Goal: Information Seeking & Learning: Learn about a topic

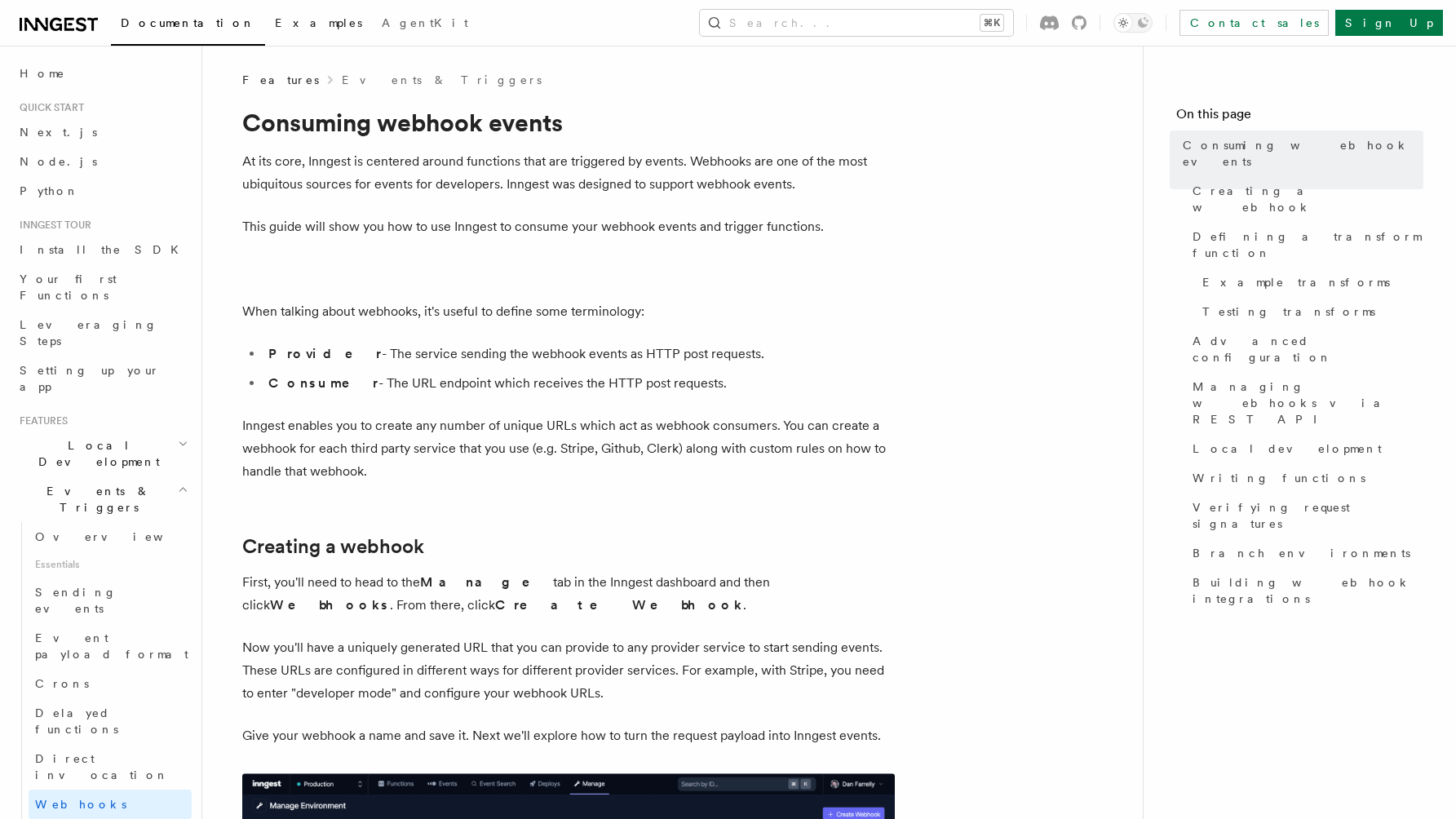
click at [275, 23] on span "Examples" at bounding box center [318, 22] width 87 height 13
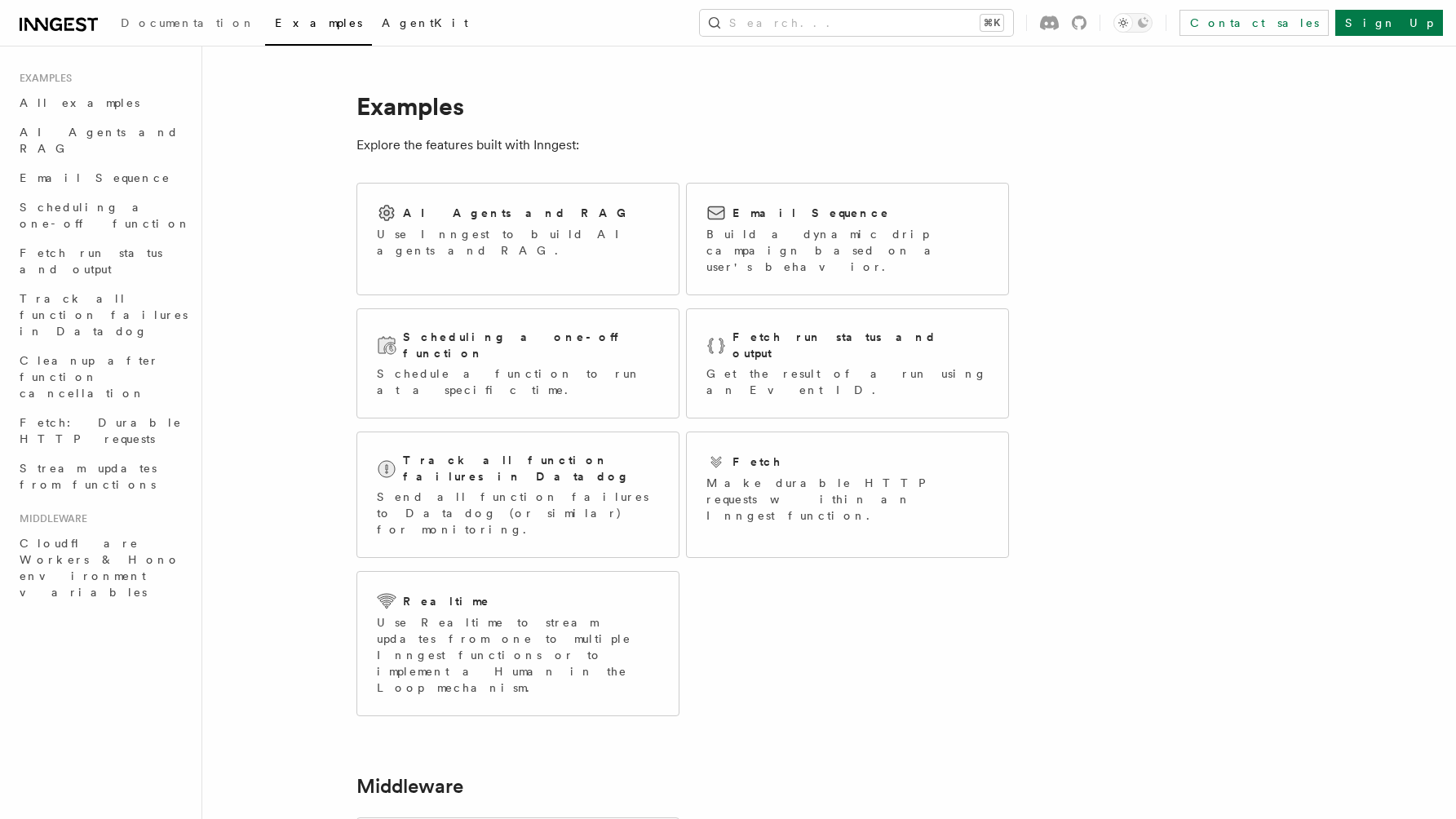
click at [372, 25] on link "AgentKit" at bounding box center [425, 25] width 106 height 39
click at [141, 416] on span "Fetch: Durable HTTP requests" at bounding box center [101, 431] width 162 height 29
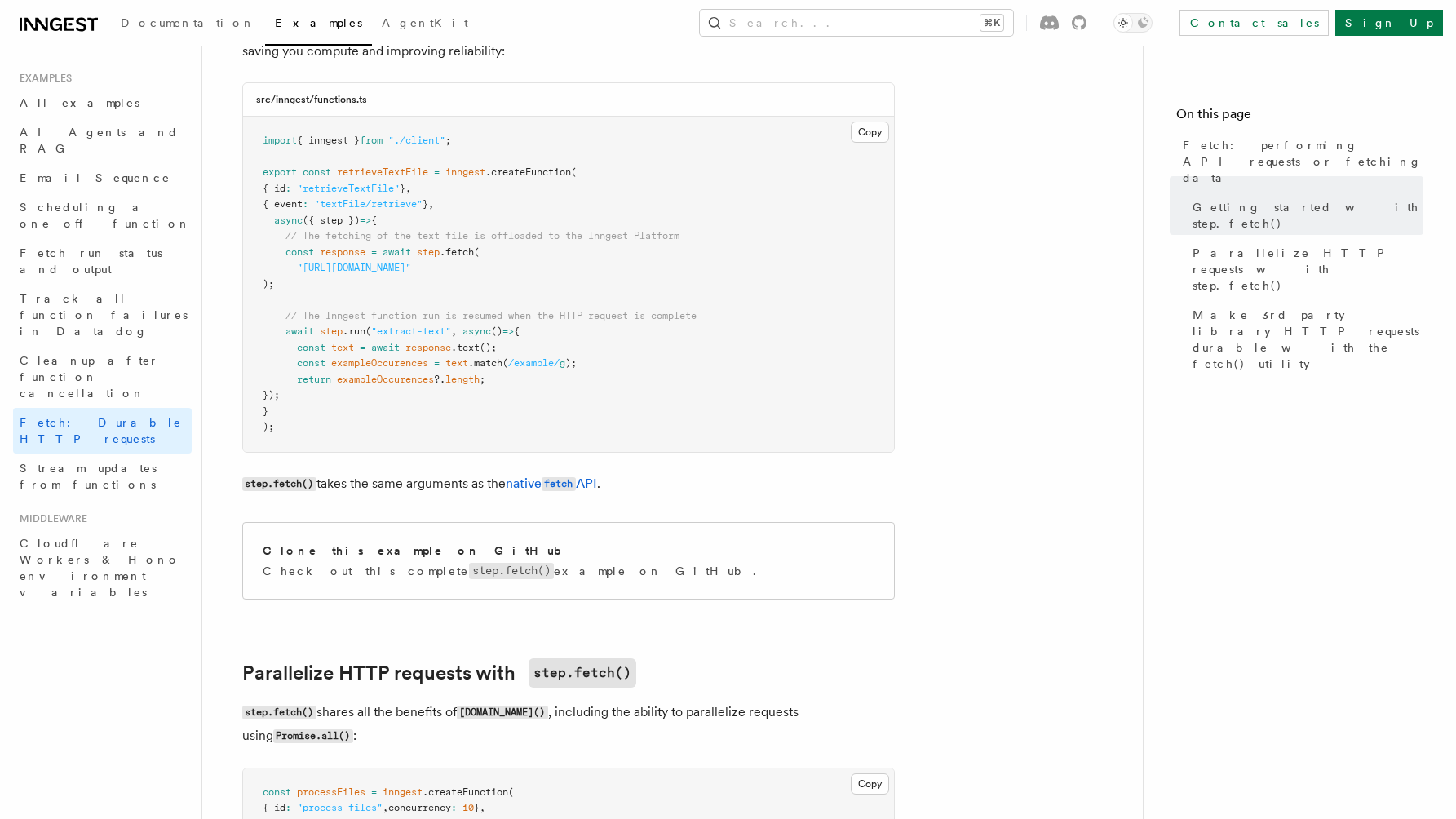
scroll to position [319, 0]
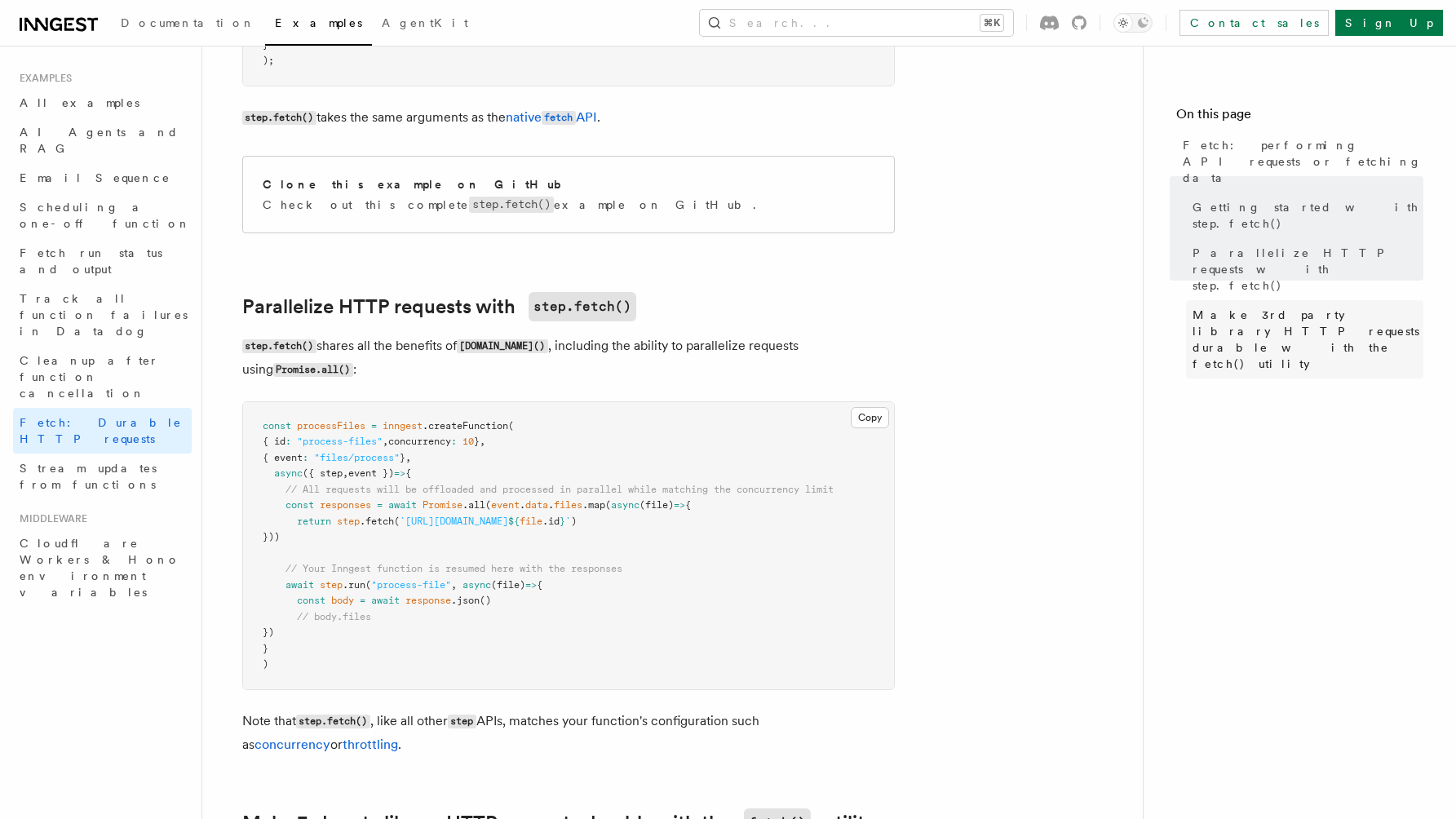
click at [1319, 307] on span "Make 3rd party library HTTP requests durable with the fetch() utility" at bounding box center [1308, 340] width 231 height 66
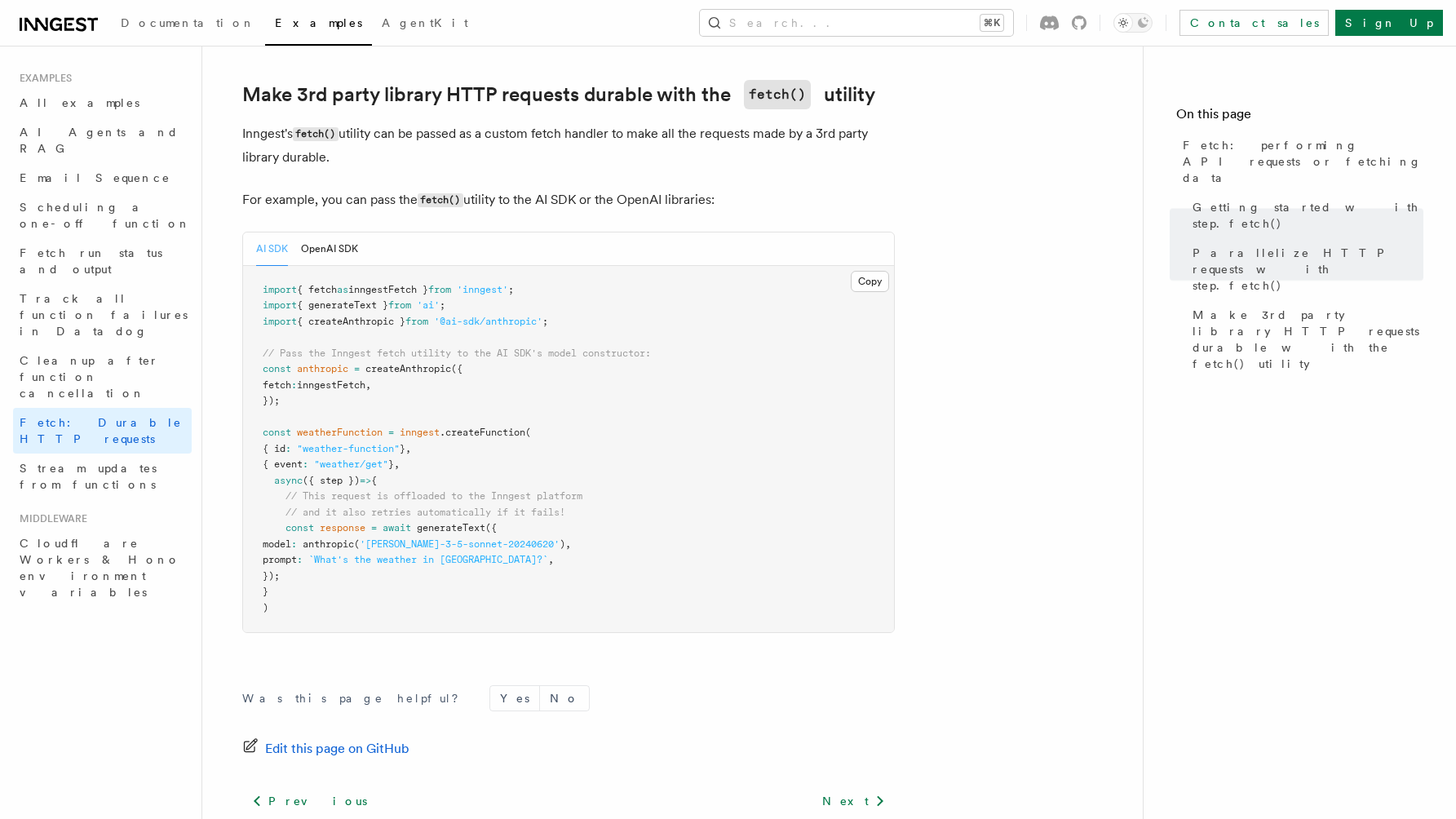
scroll to position [1416, 0]
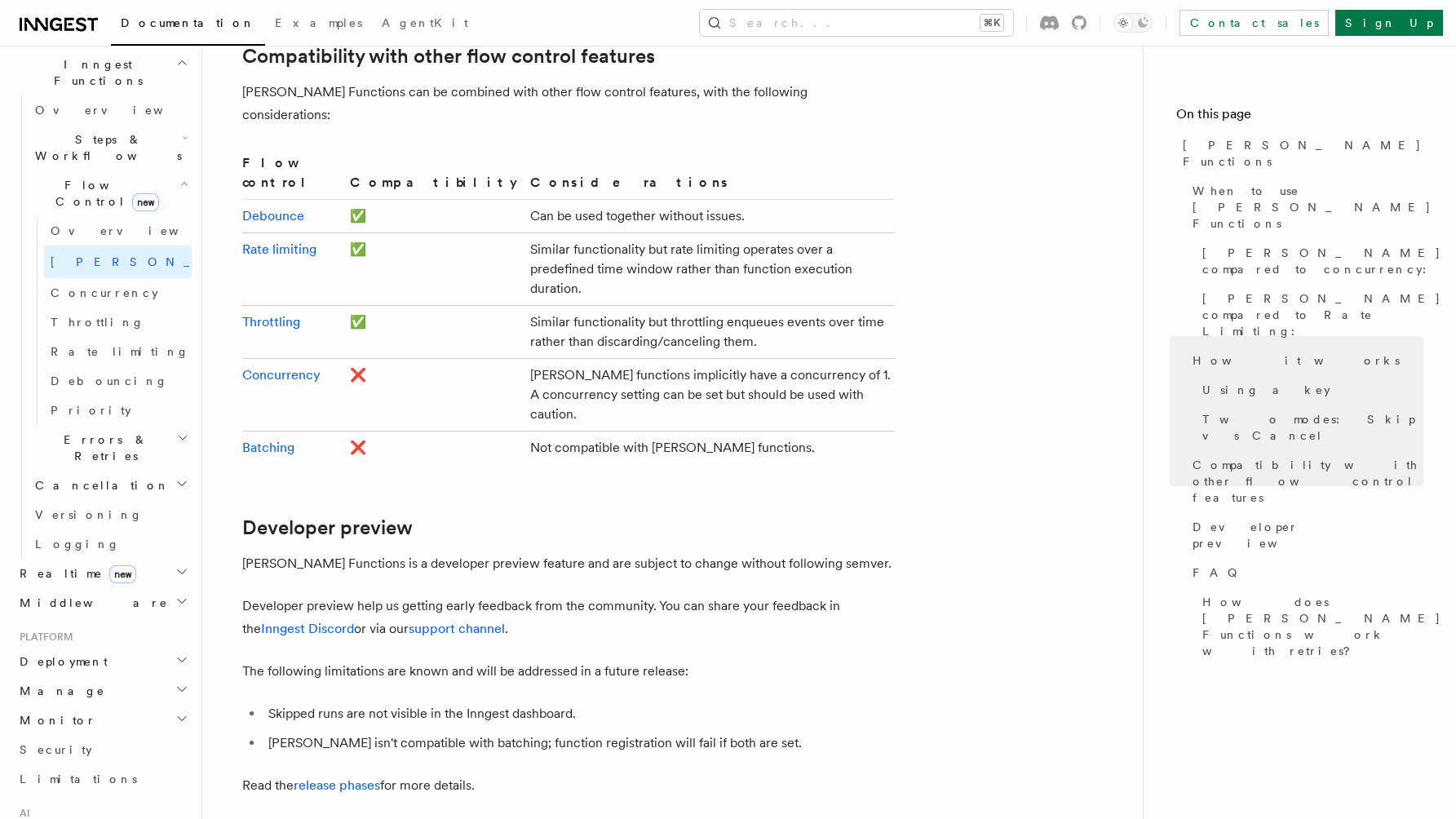
scroll to position [474, 0]
click at [96, 646] on h2 "Deployment" at bounding box center [102, 660] width 178 height 29
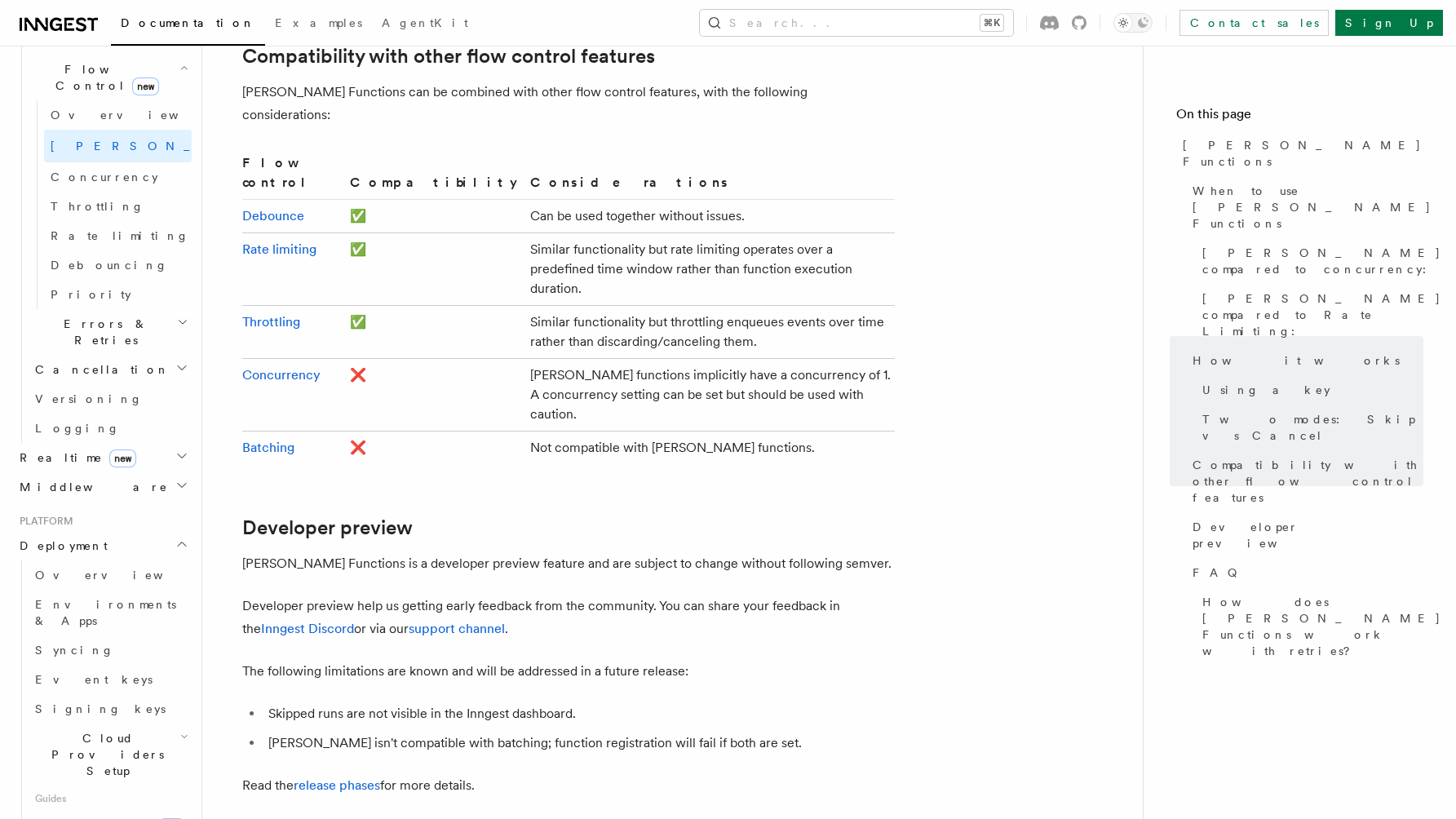
scroll to position [643, 0]
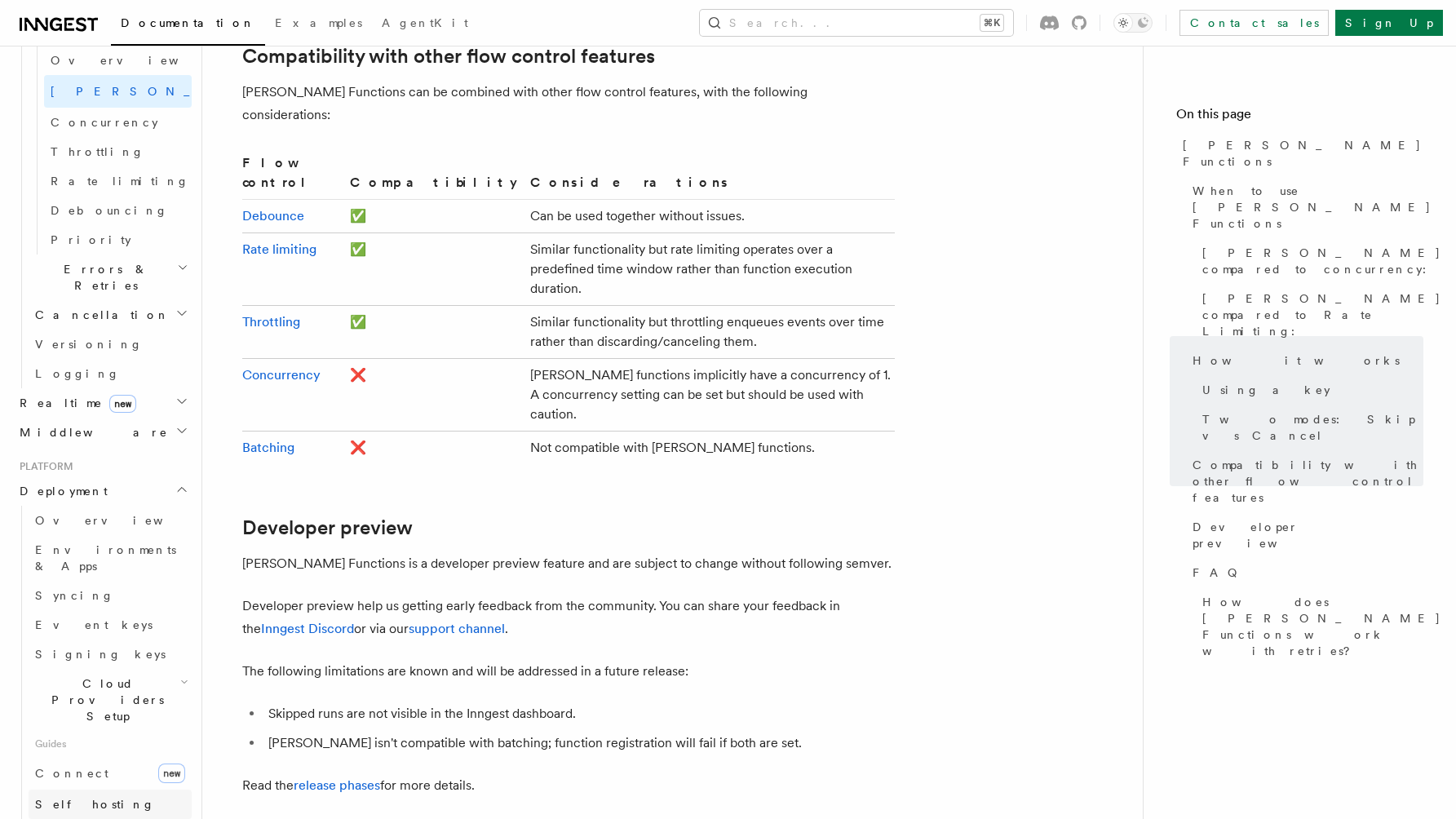
click at [96, 790] on link "Self hosting" at bounding box center [109, 804] width 163 height 29
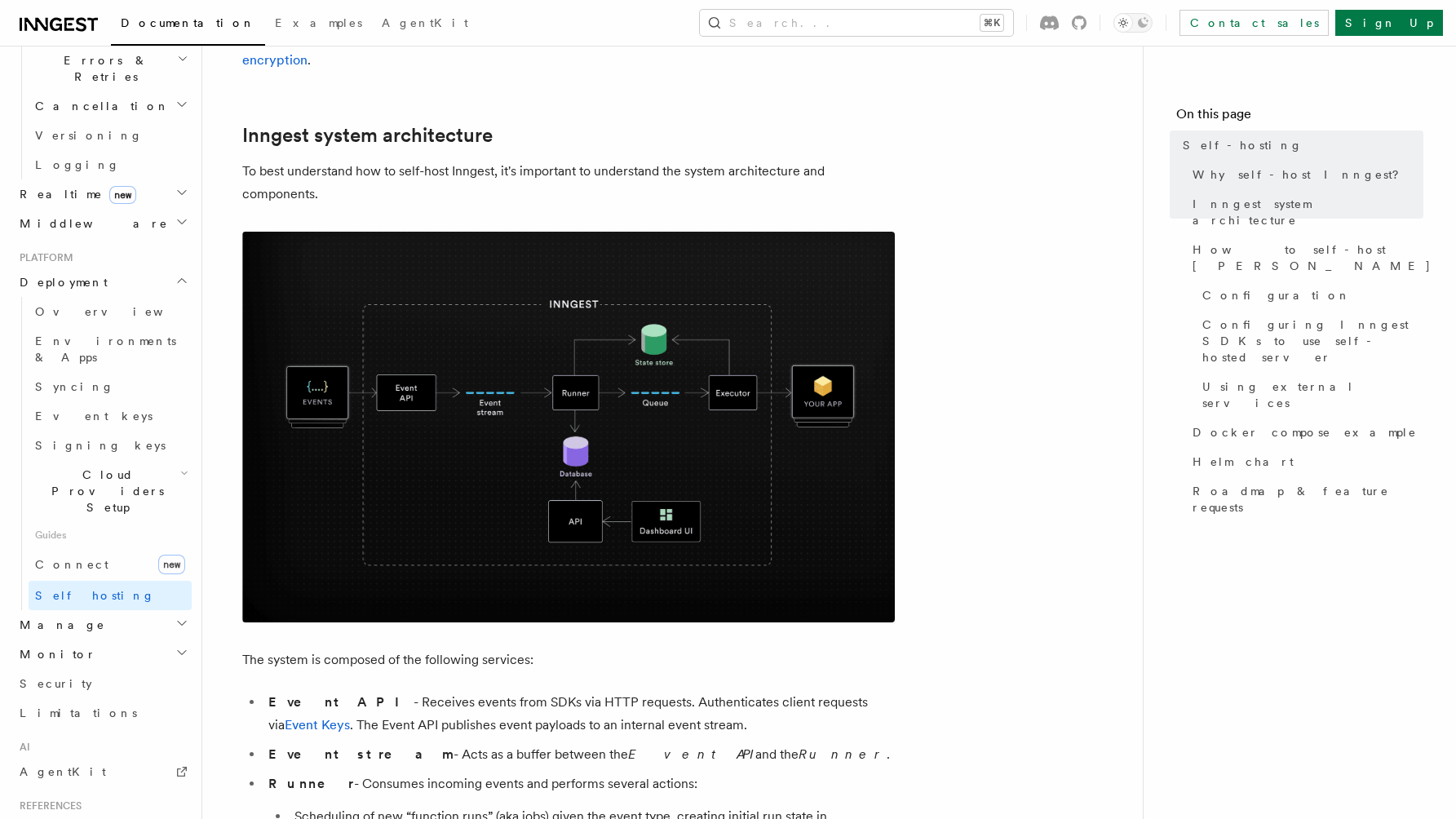
scroll to position [441, 0]
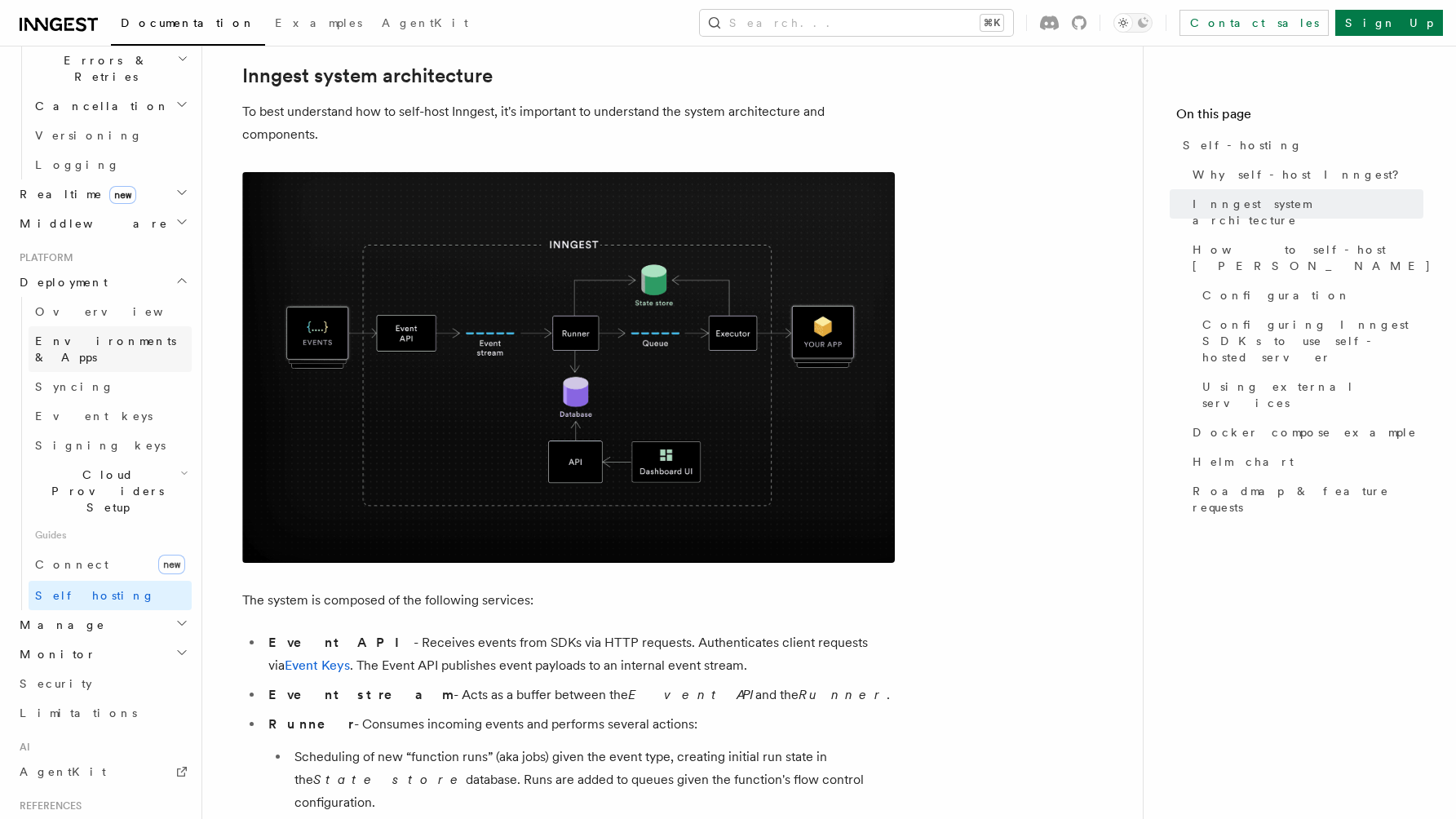
click at [151, 327] on link "Environments & Apps" at bounding box center [109, 350] width 163 height 46
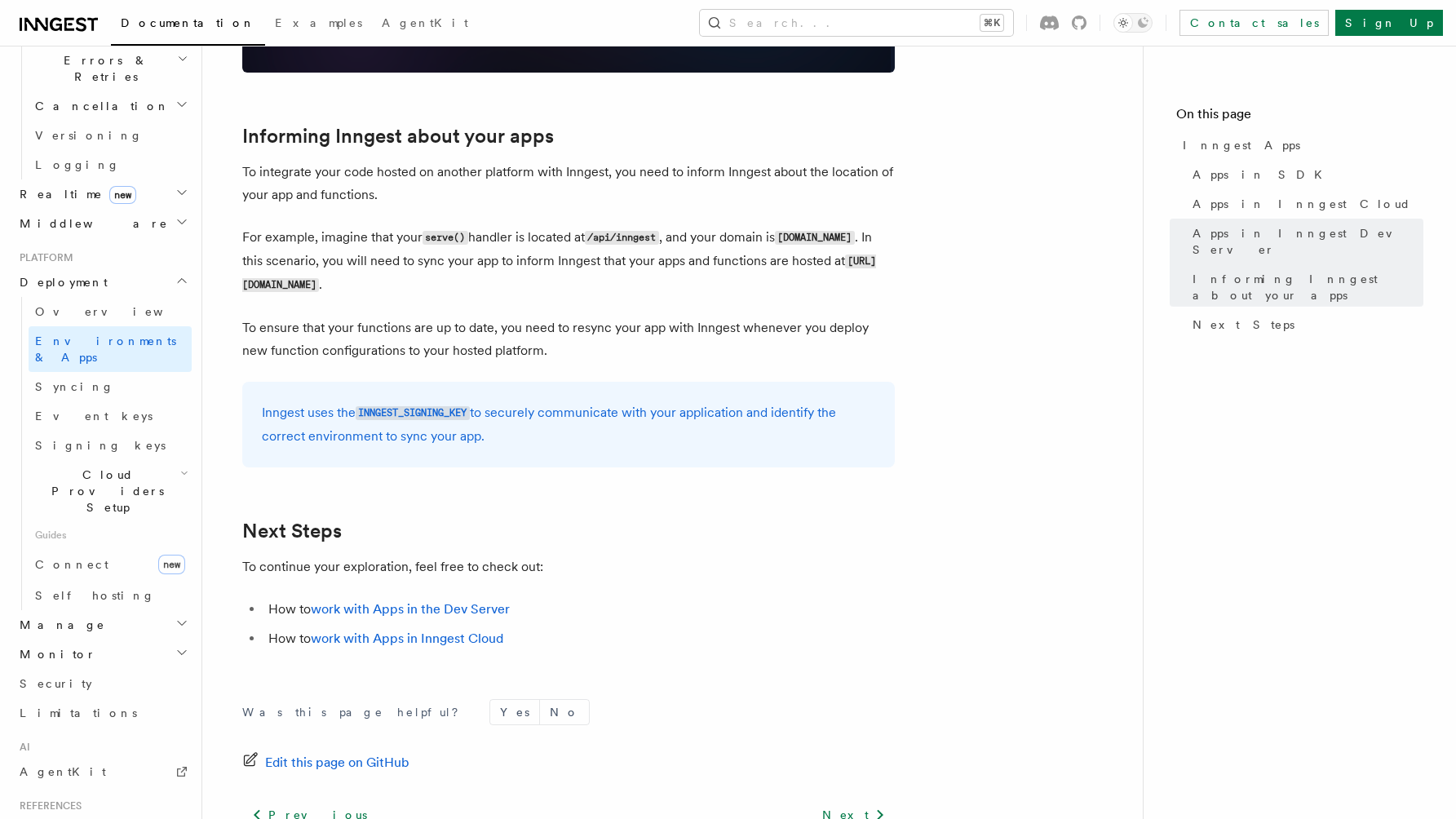
scroll to position [2553, 0]
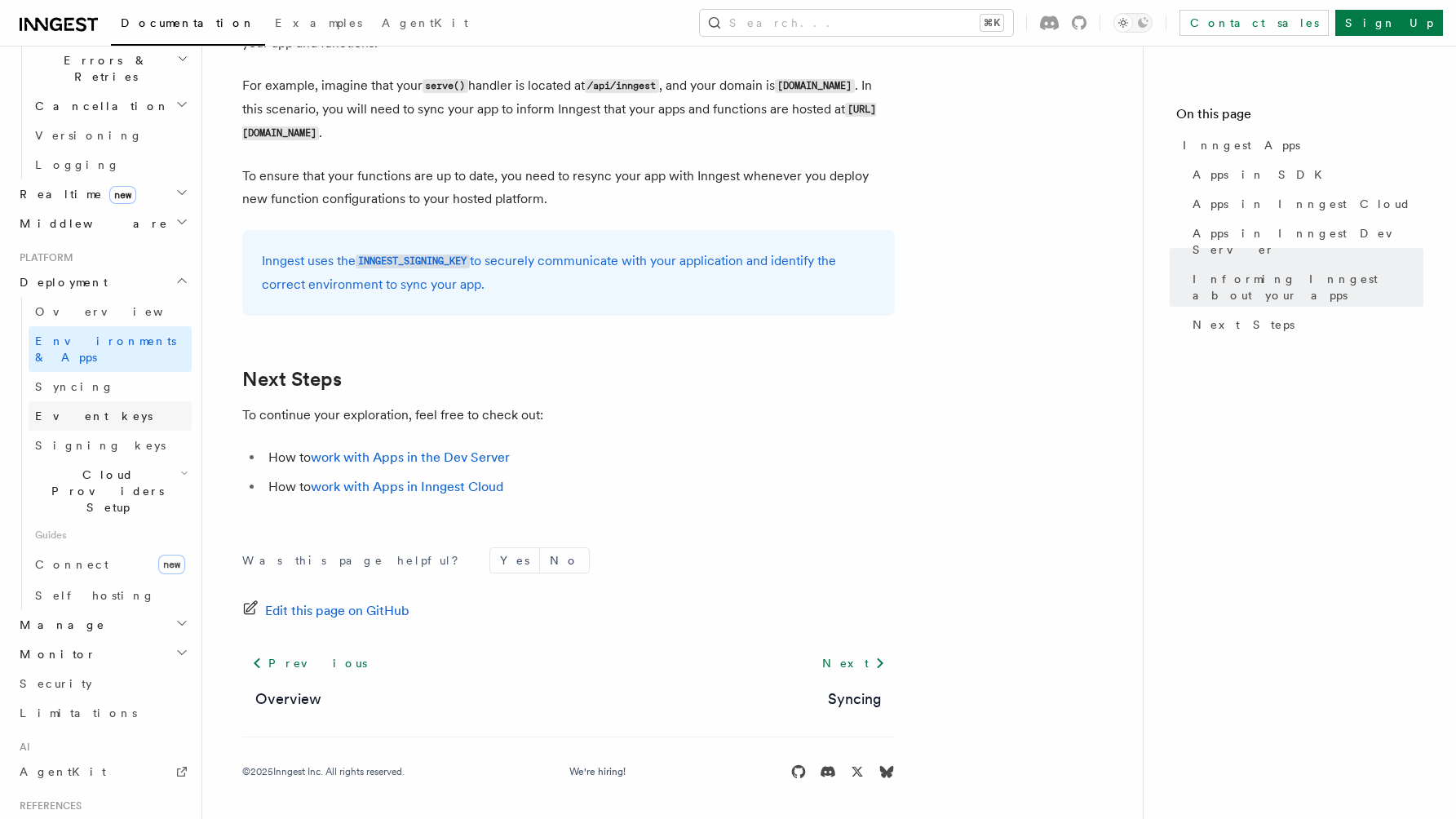
click at [125, 402] on link "Event keys" at bounding box center [109, 416] width 163 height 29
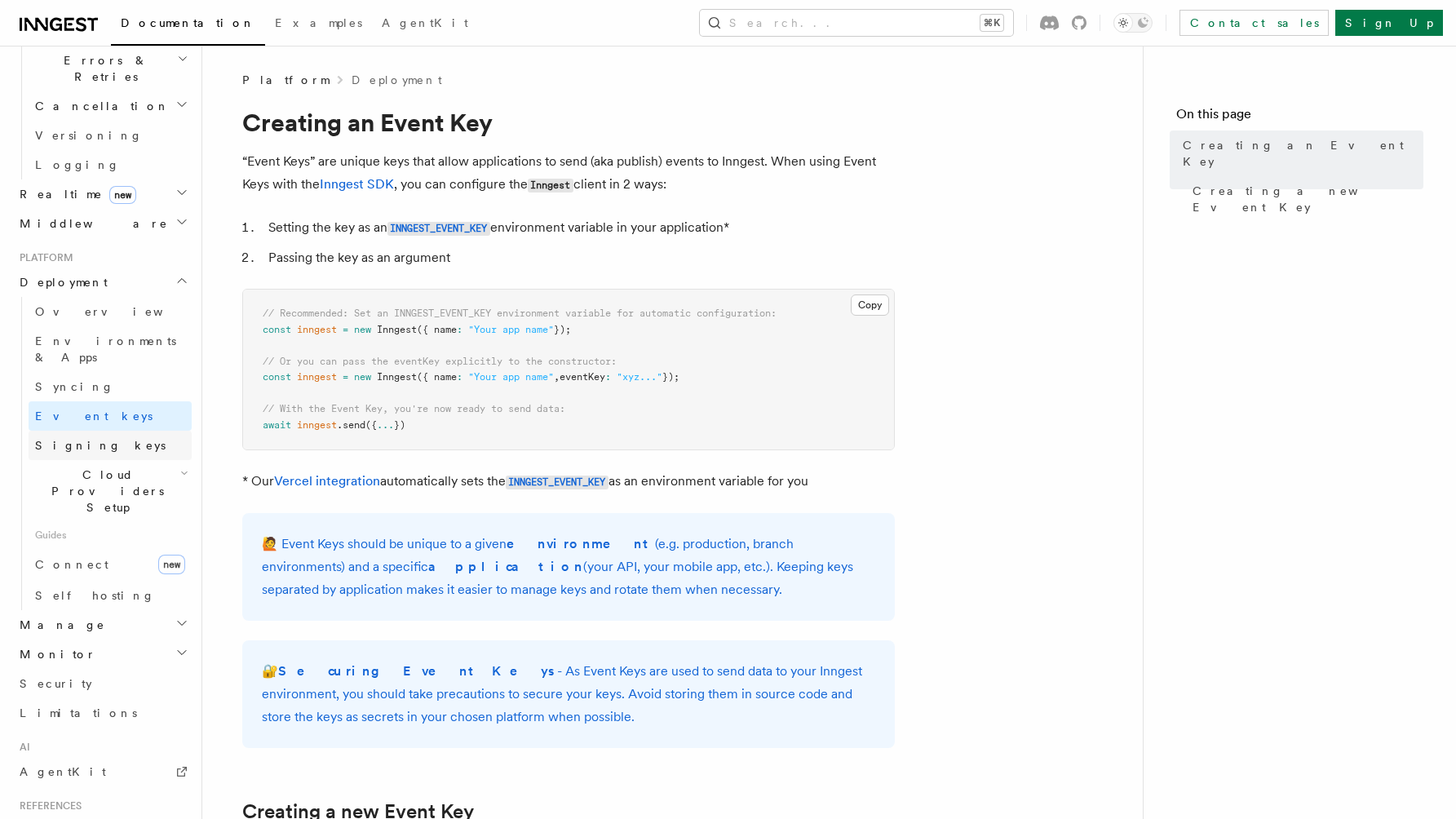
click at [130, 431] on link "Signing keys" at bounding box center [109, 445] width 163 height 29
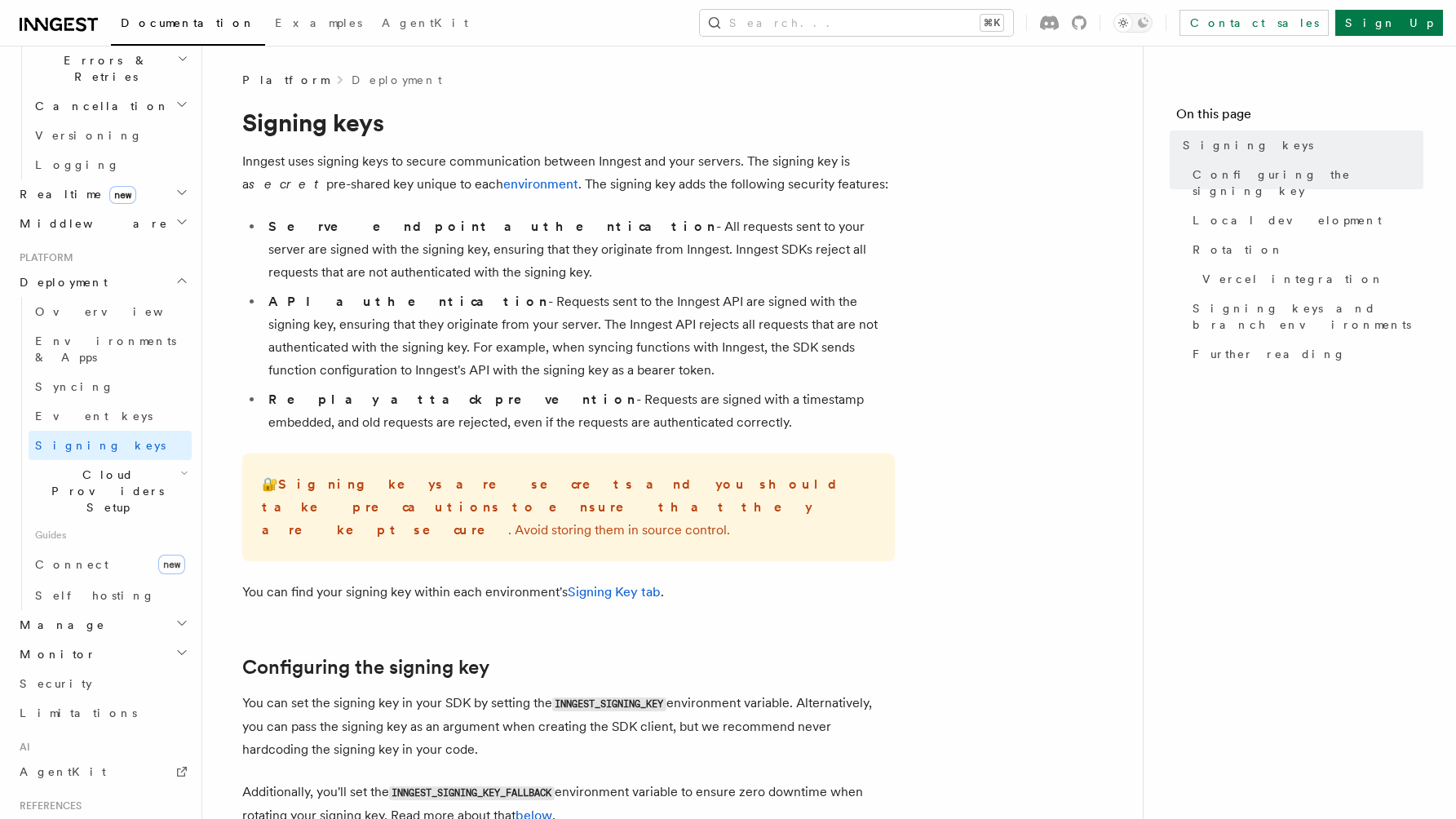
click at [139, 610] on h2 "Manage" at bounding box center [102, 624] width 178 height 29
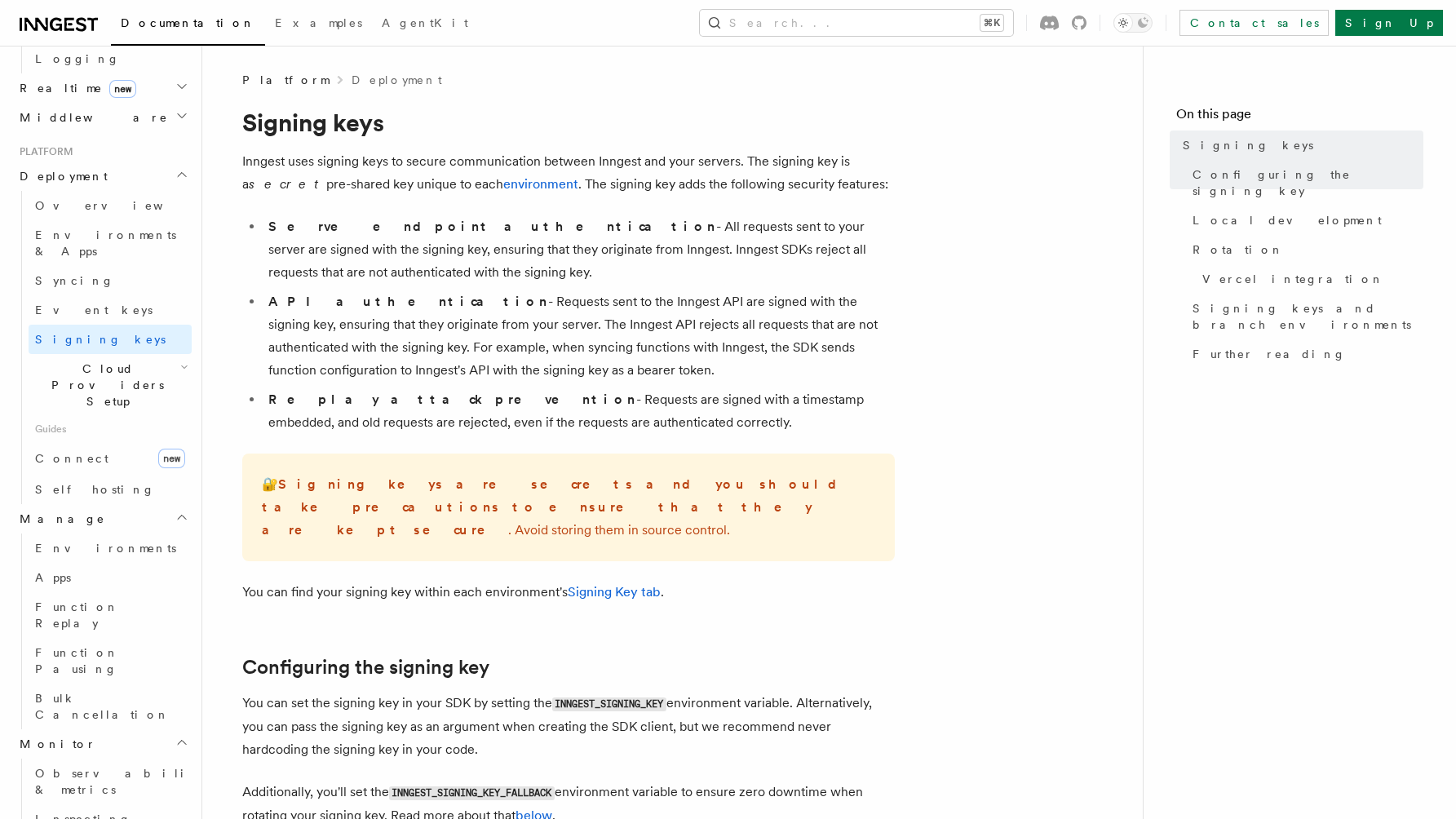
scroll to position [764, 0]
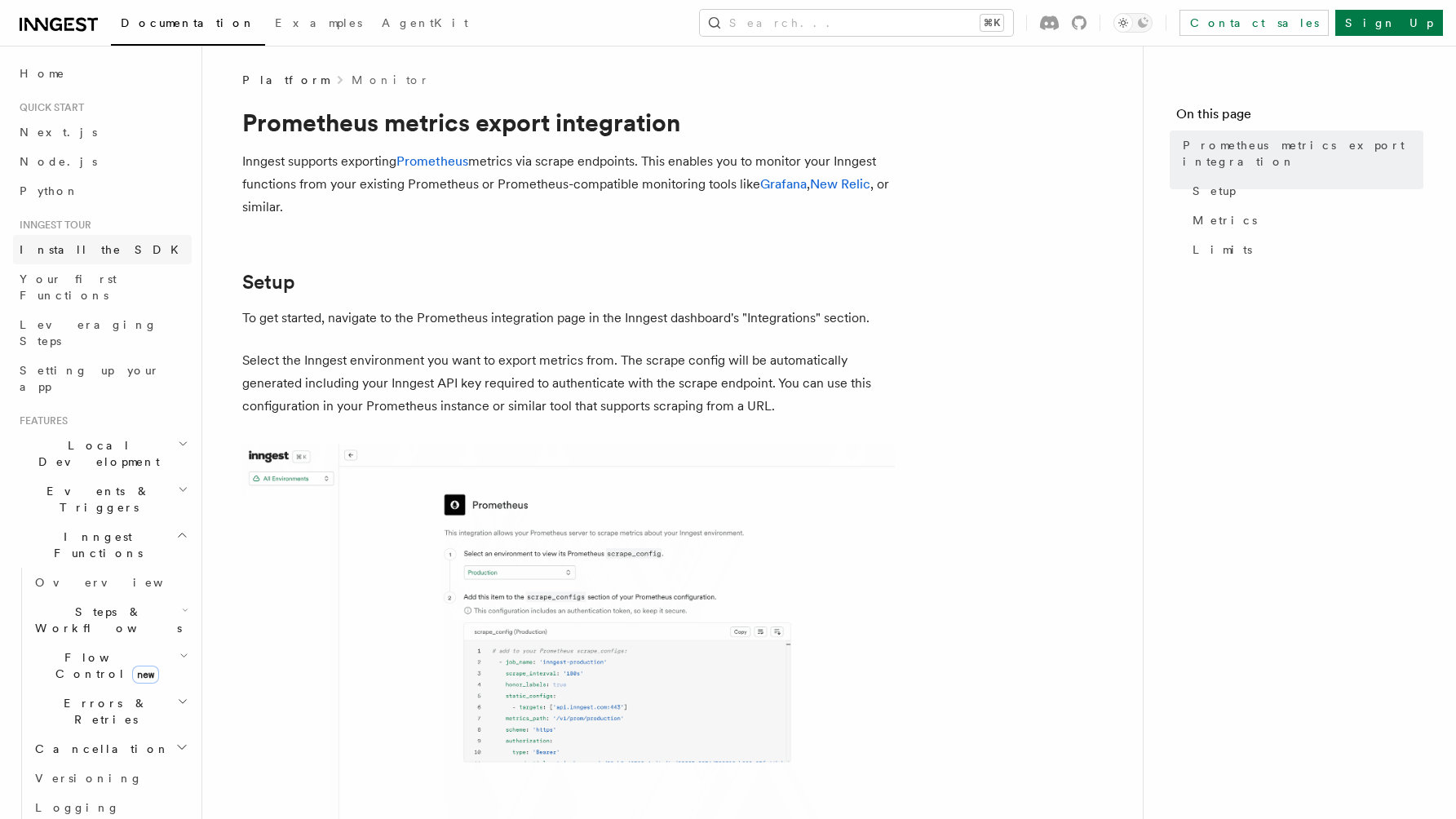
click at [120, 254] on link "Install the SDK" at bounding box center [102, 249] width 178 height 29
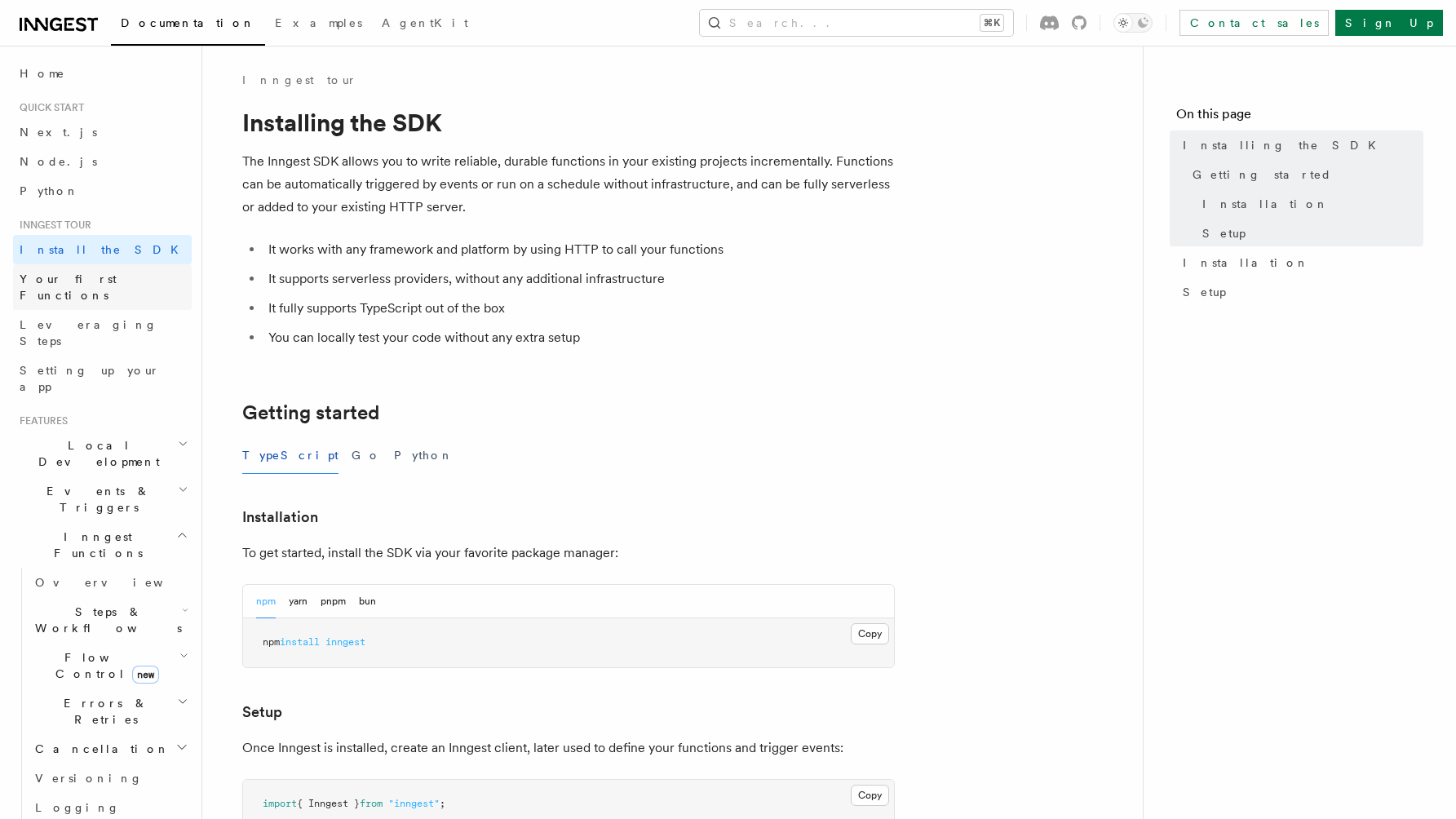
click at [120, 270] on link "Your first Functions" at bounding box center [102, 288] width 178 height 46
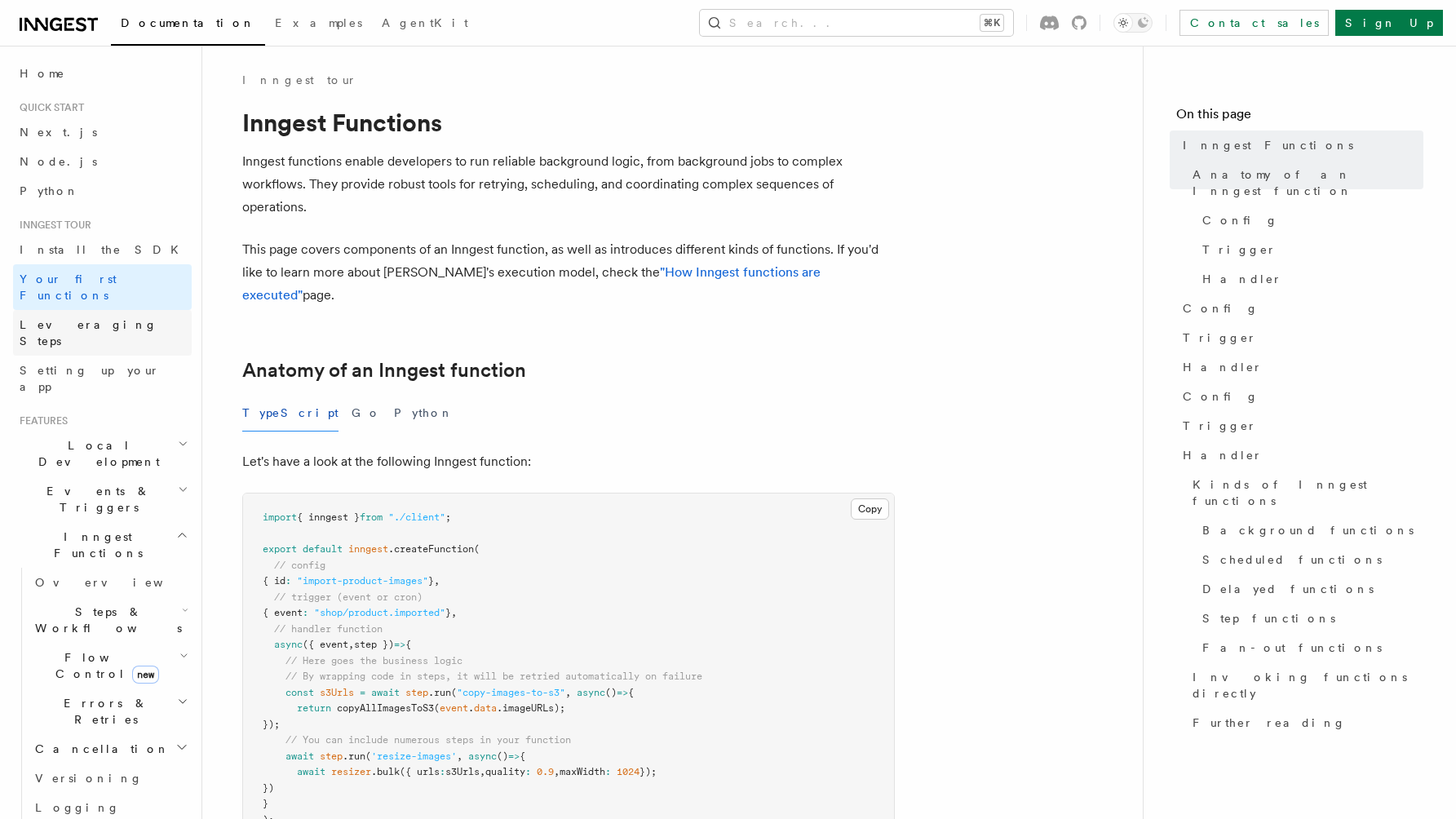
click at [118, 310] on link "Leveraging Steps" at bounding box center [102, 333] width 178 height 46
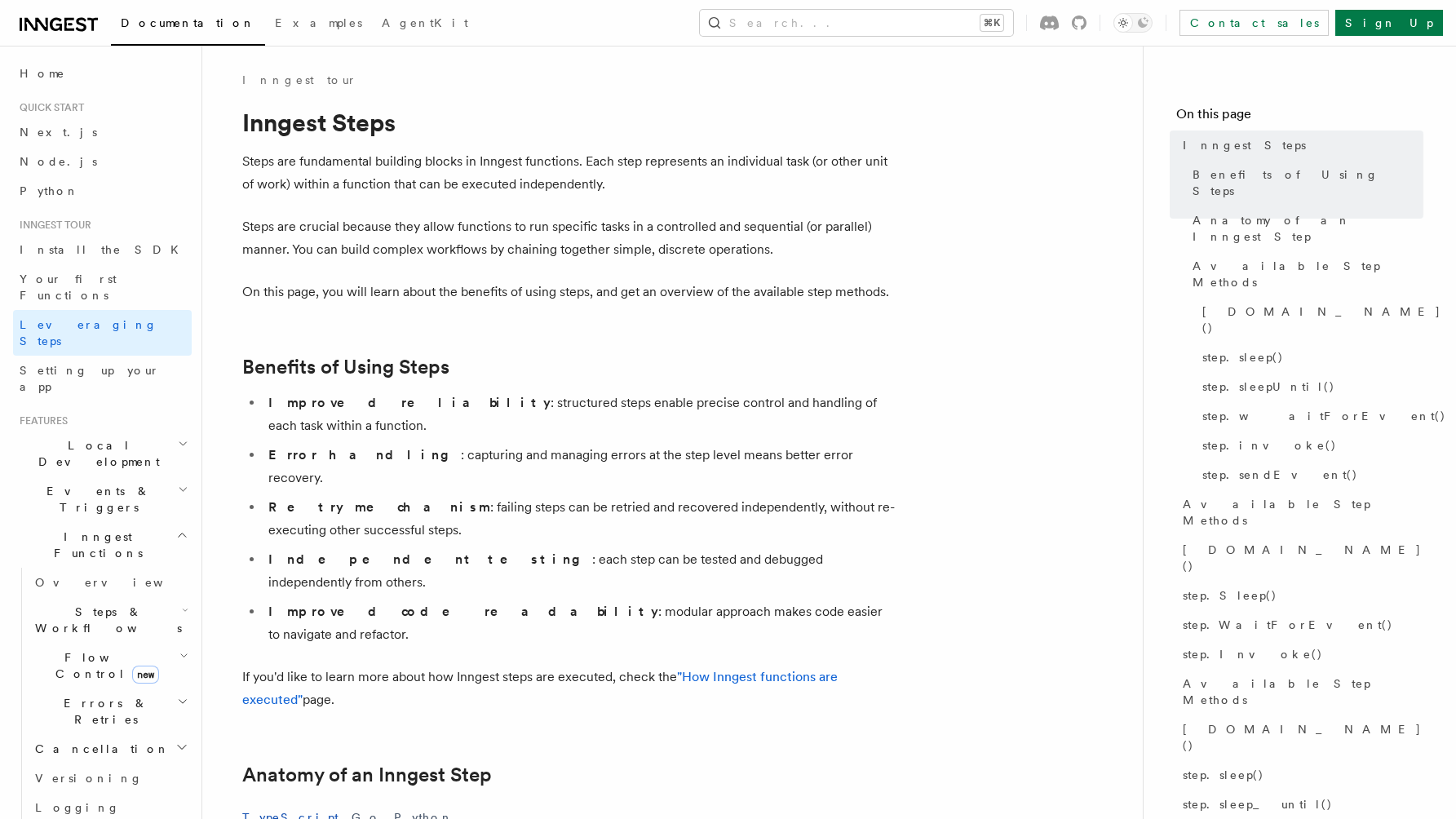
click at [116, 438] on span "Local Development" at bounding box center [95, 454] width 165 height 32
click at [112, 624] on h2 "Events & Triggers" at bounding box center [102, 647] width 178 height 46
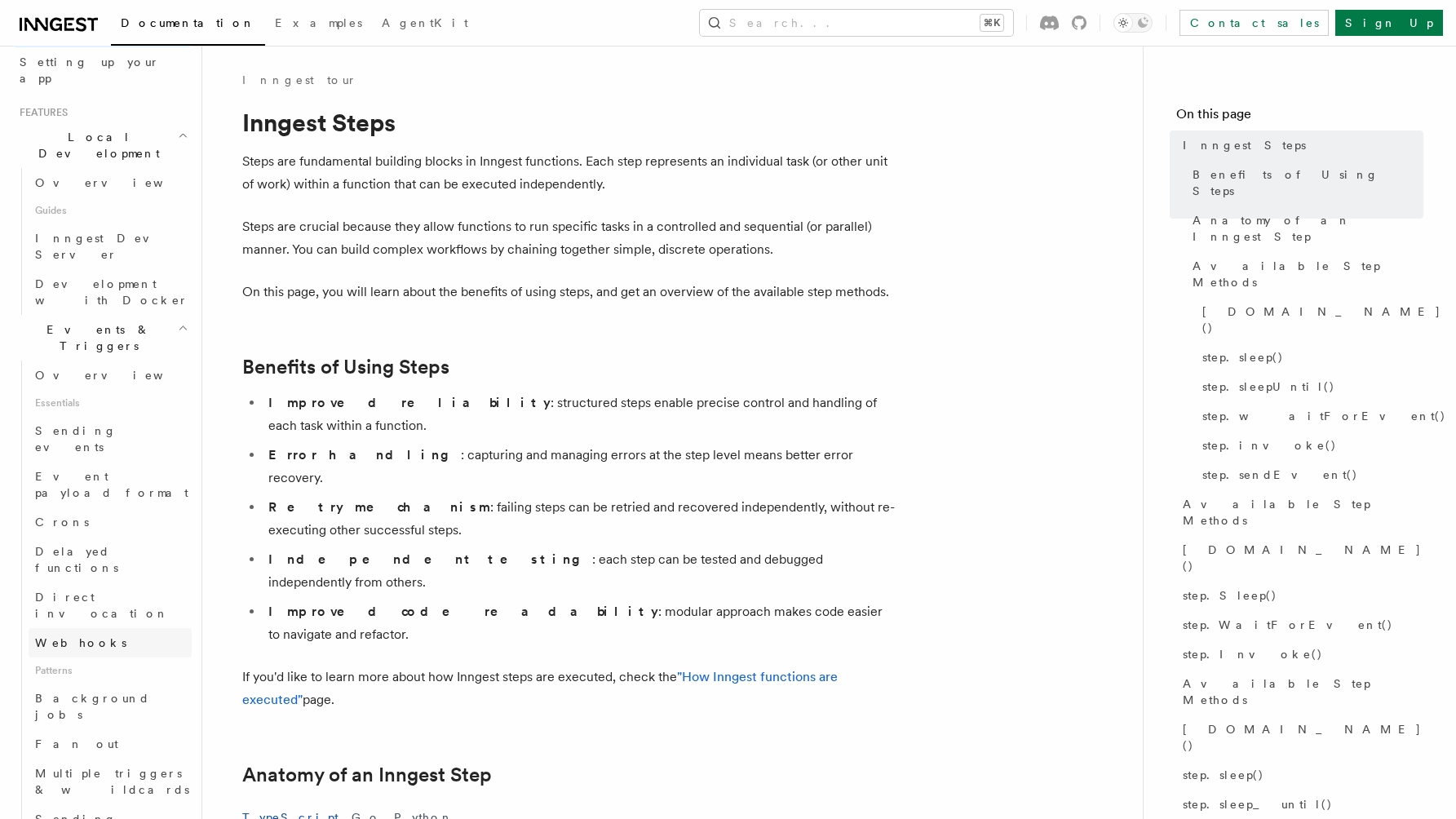
scroll to position [452, 0]
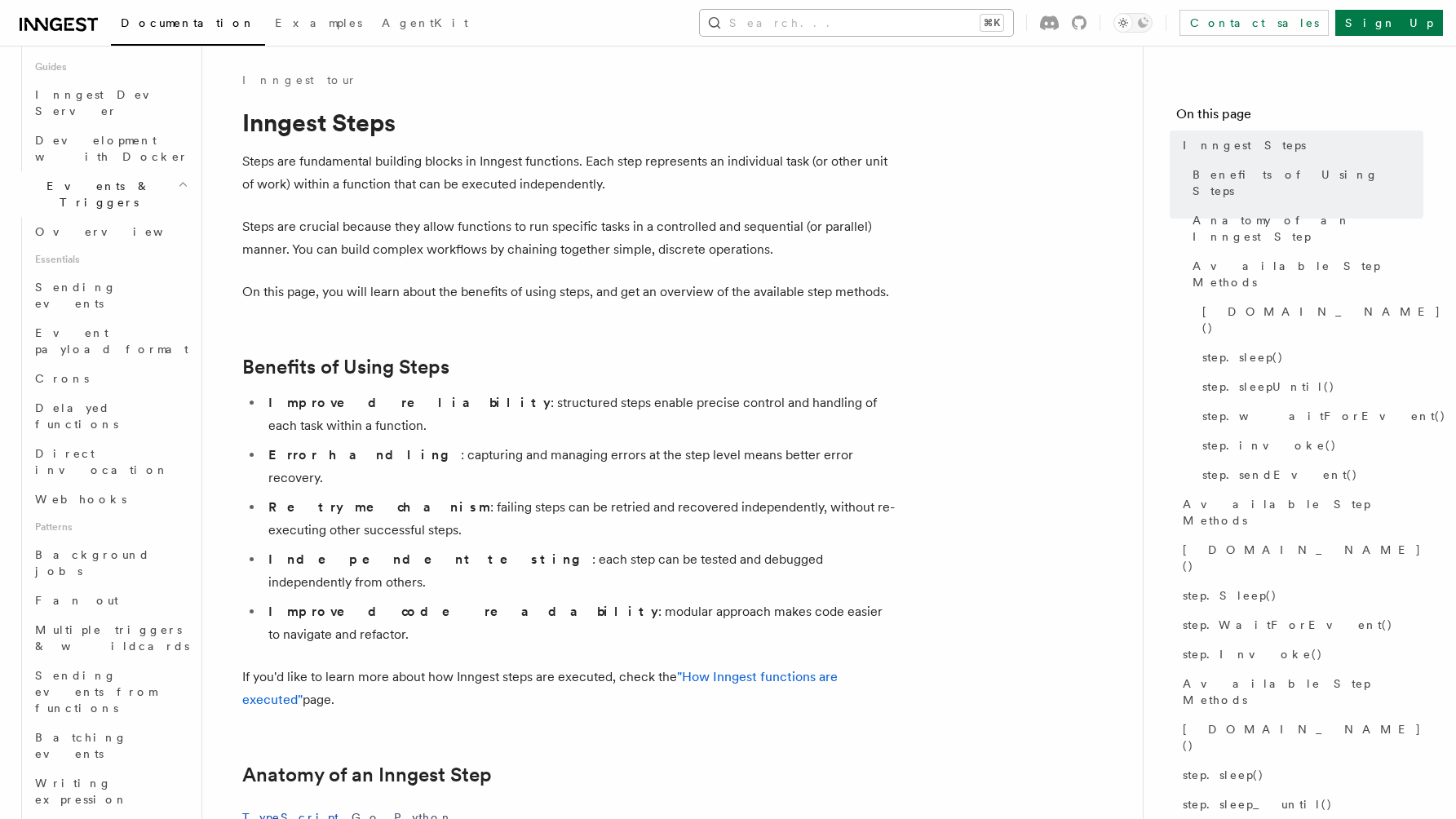
click at [1013, 16] on button "Search... ⌘K" at bounding box center [856, 22] width 313 height 26
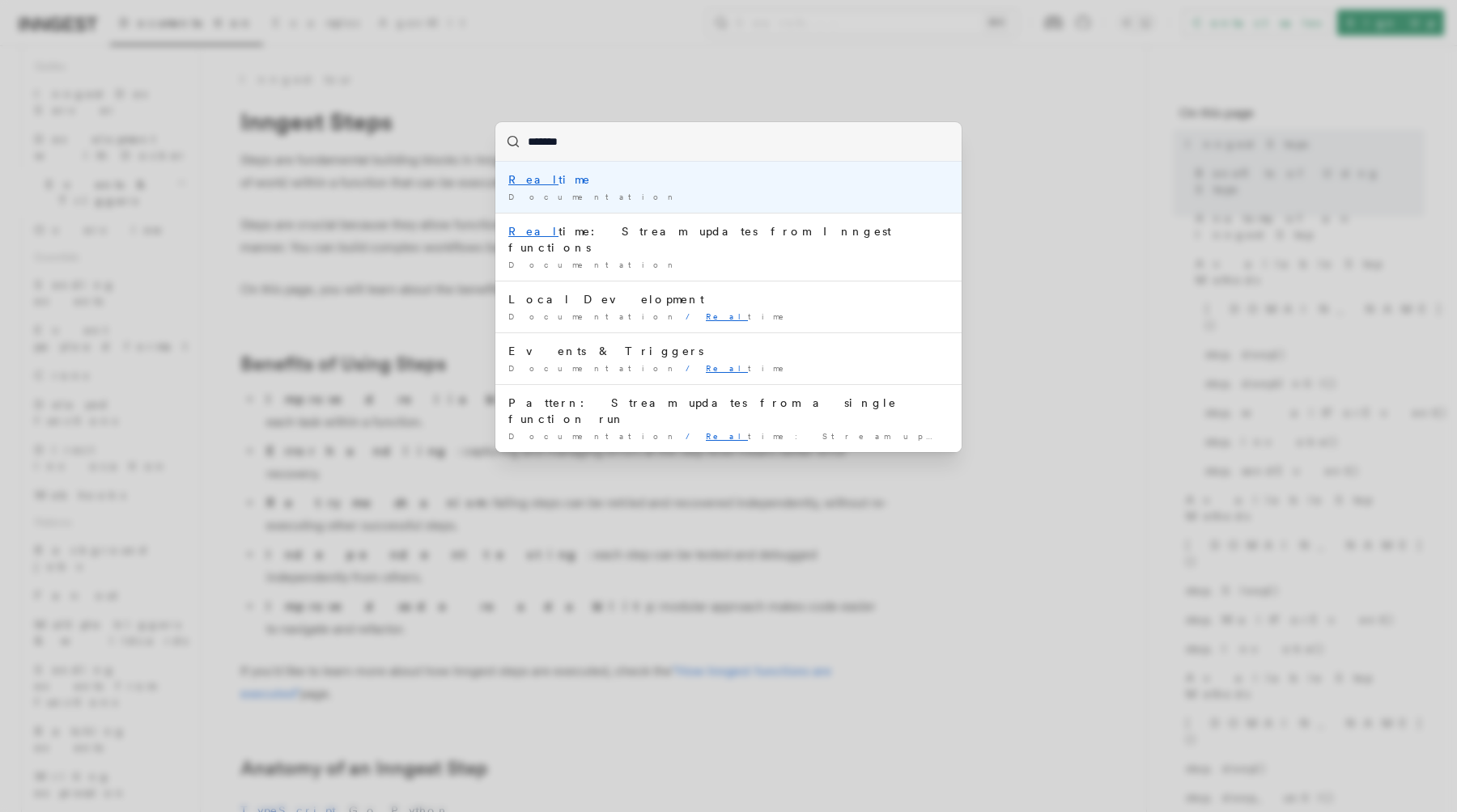
type input "********"
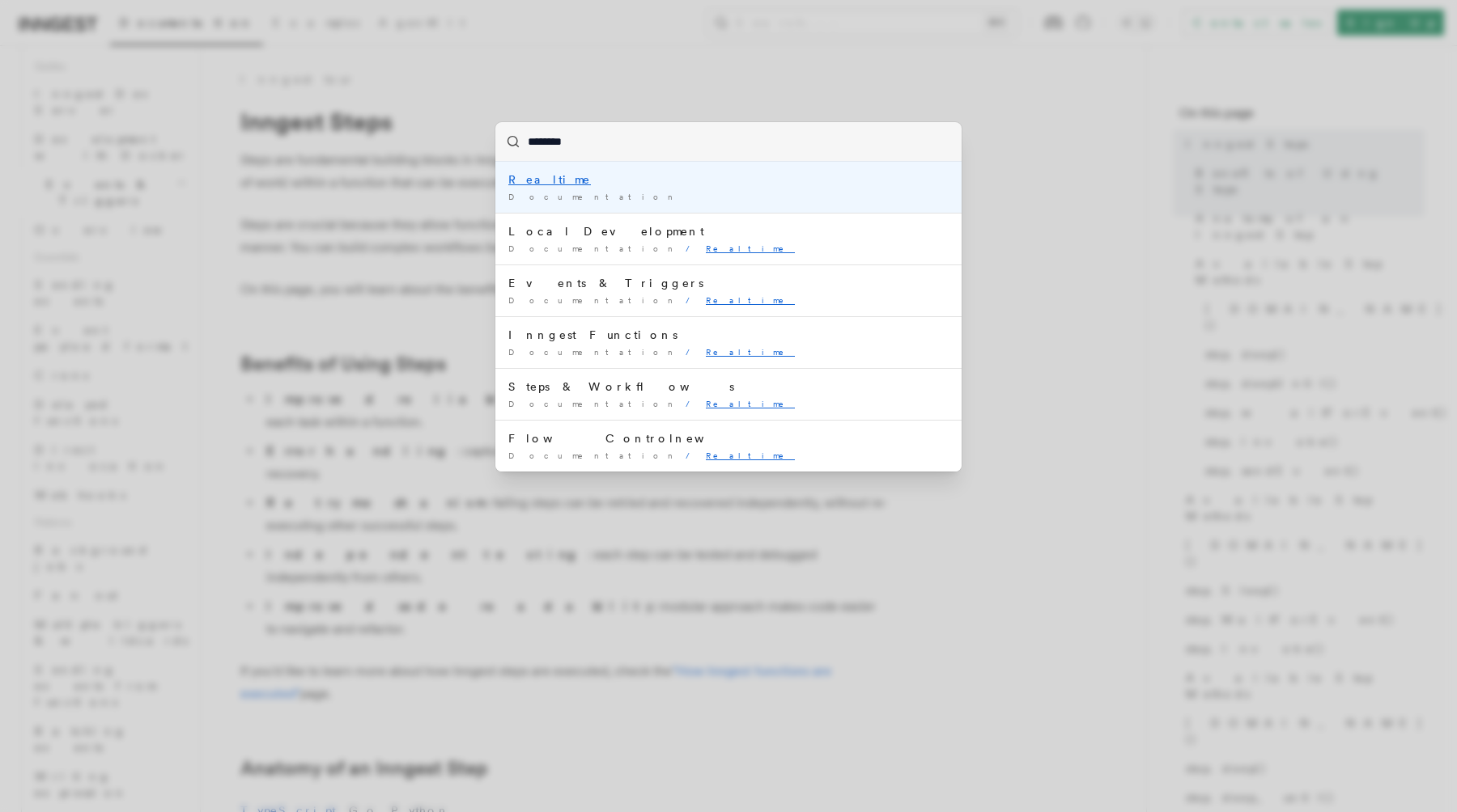
click at [833, 172] on div "Realtime" at bounding box center [728, 179] width 440 height 16
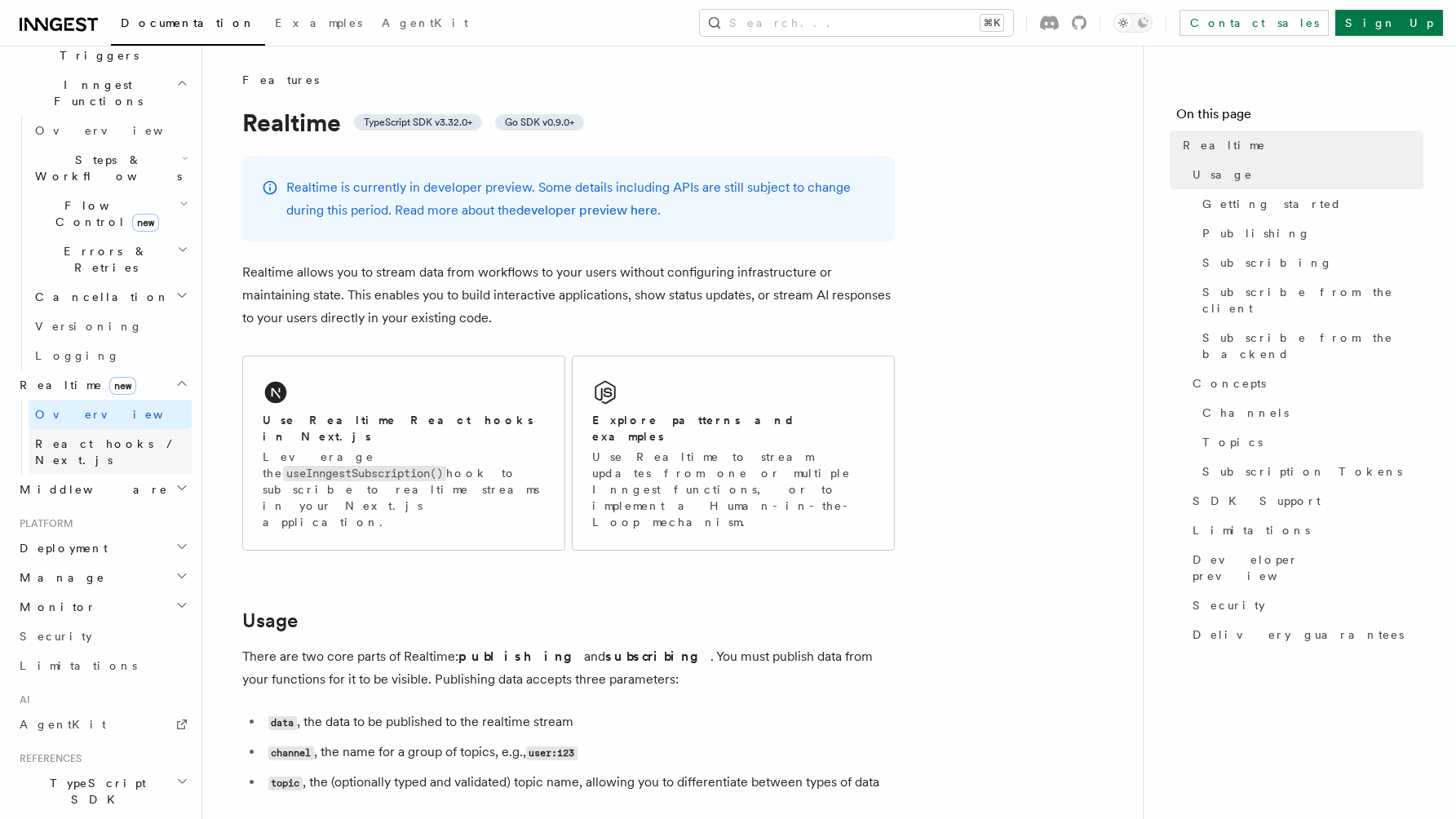
click at [148, 429] on link "React hooks / Next.js" at bounding box center [109, 452] width 163 height 46
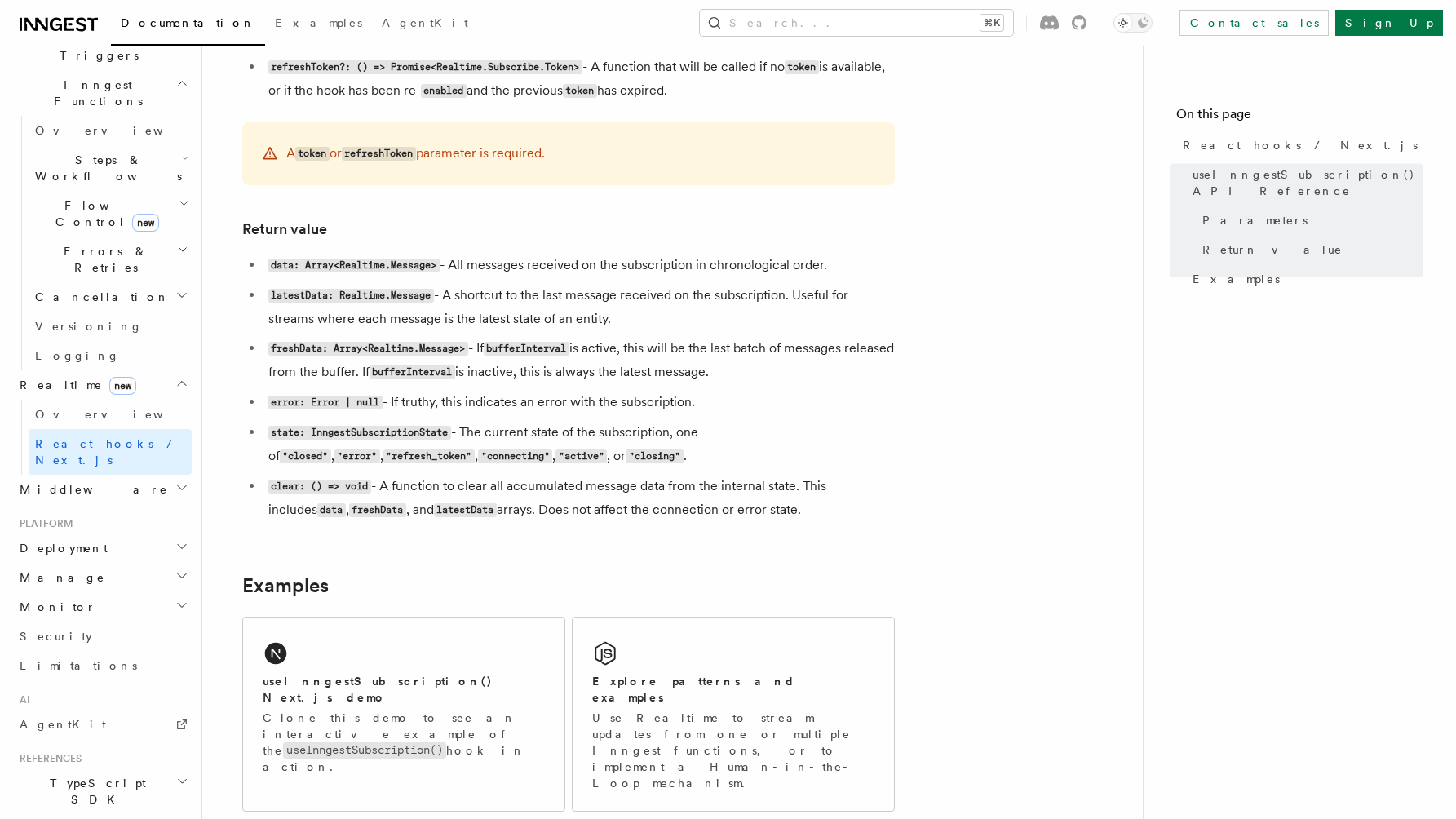
scroll to position [1242, 0]
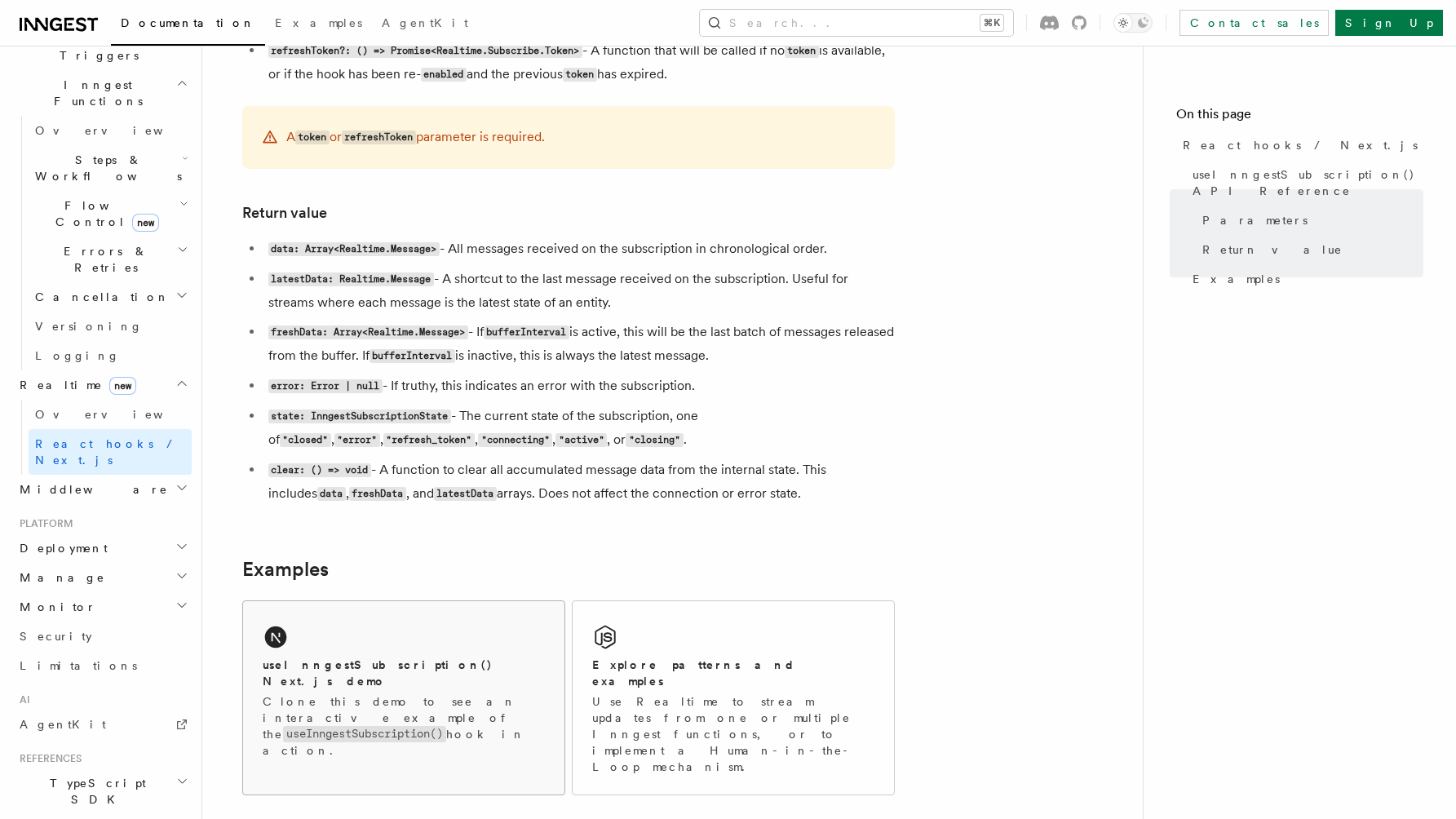
click at [432, 650] on div "useInngestSubscription() Next.js demo Clone this demo to see an interactive exa…" at bounding box center [403, 690] width 322 height 177
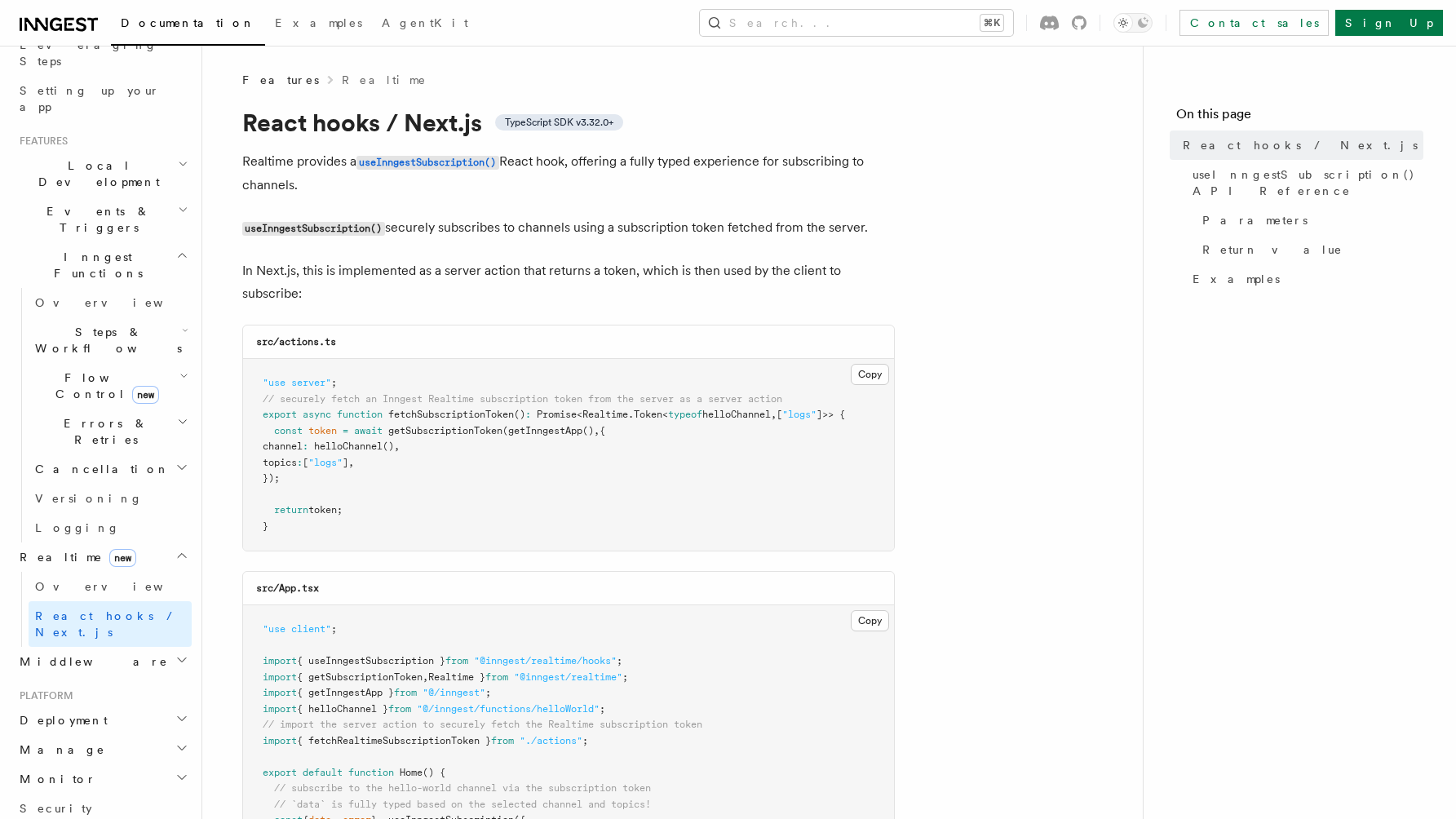
scroll to position [322, 0]
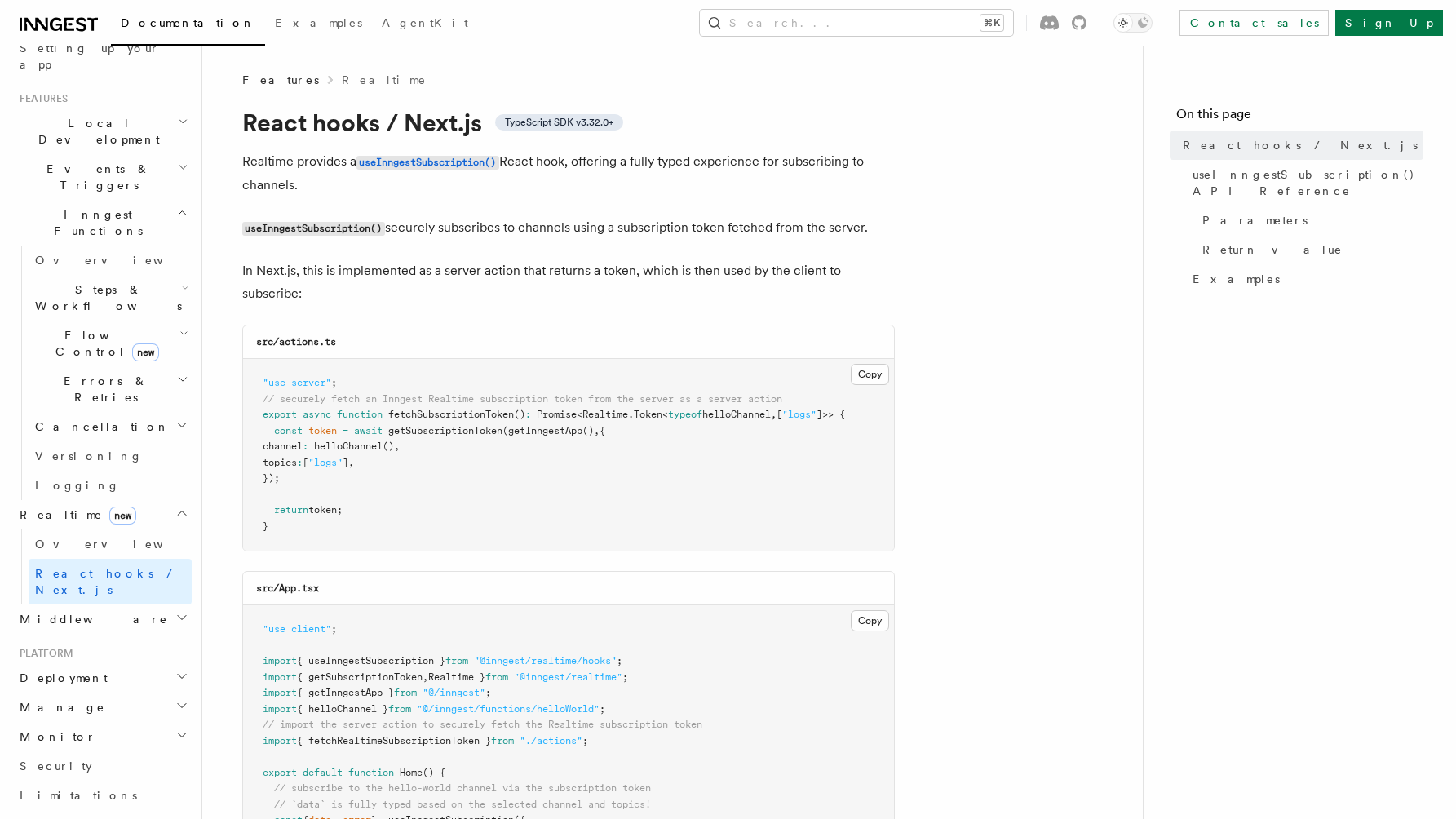
click at [109, 664] on h2 "Deployment" at bounding box center [102, 678] width 178 height 29
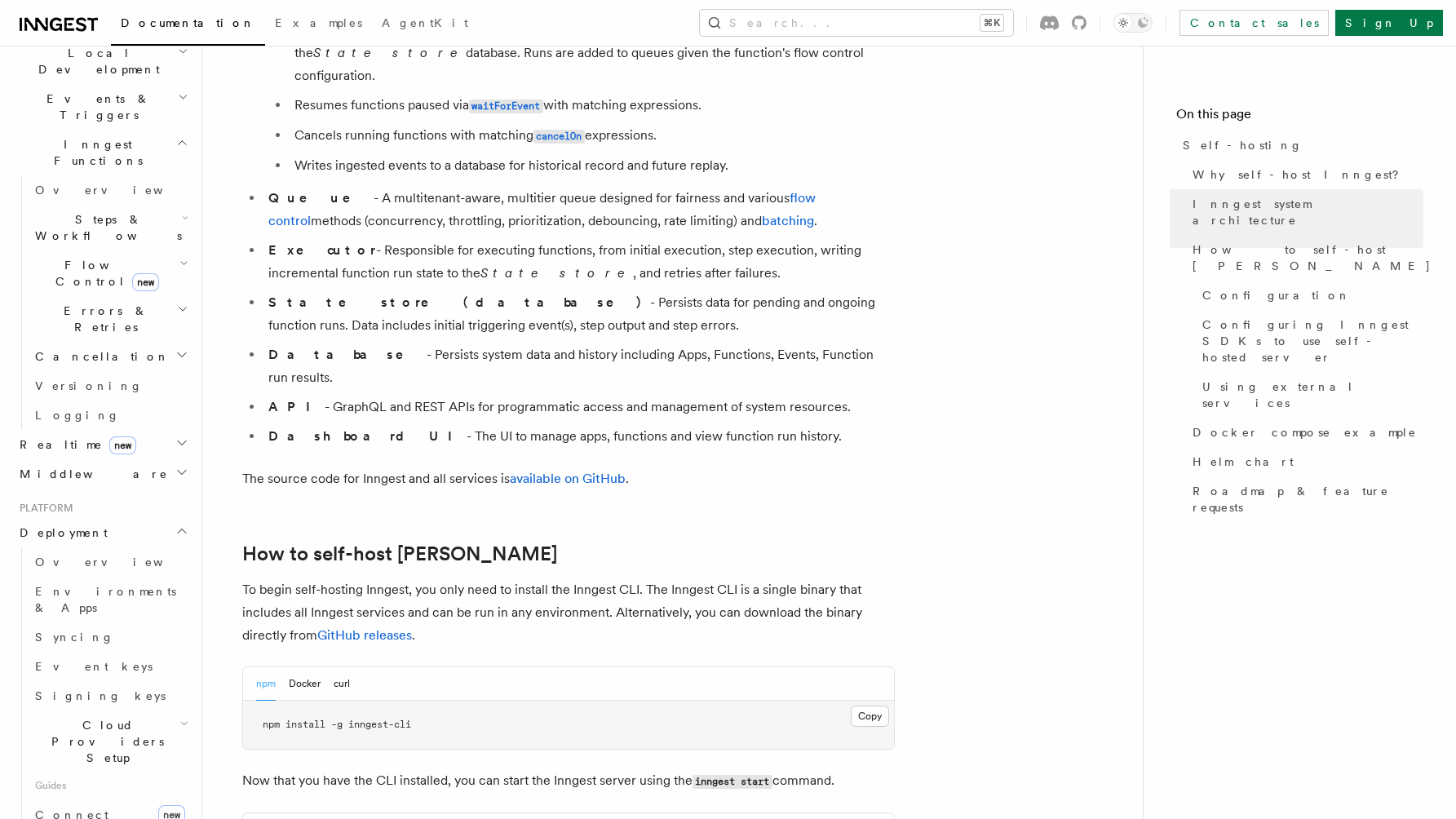
scroll to position [1313, 0]
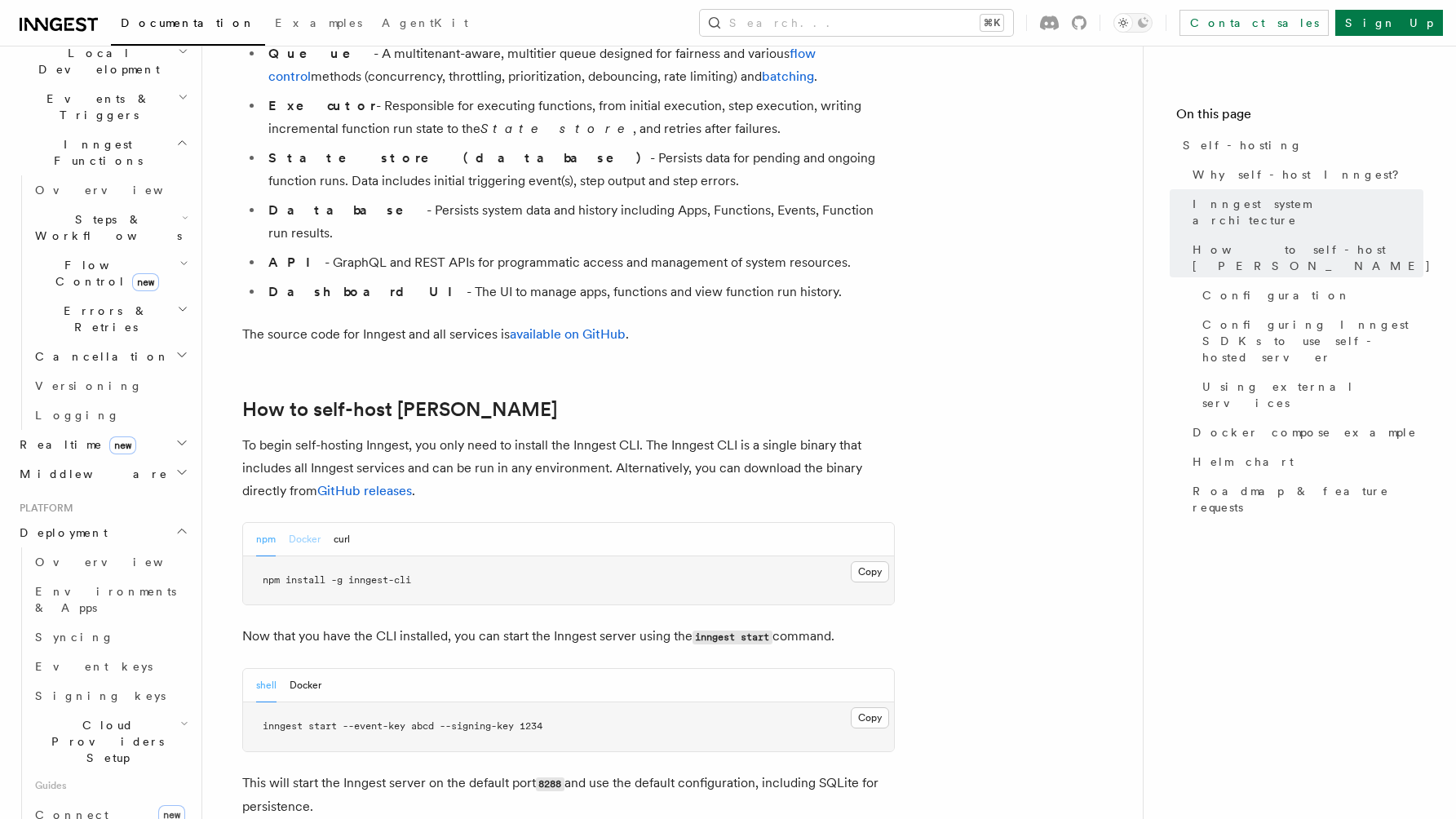
click at [306, 523] on button "Docker" at bounding box center [305, 539] width 32 height 33
click at [340, 523] on button "curl" at bounding box center [341, 539] width 16 height 33
click at [297, 523] on button "Docker" at bounding box center [305, 539] width 32 height 33
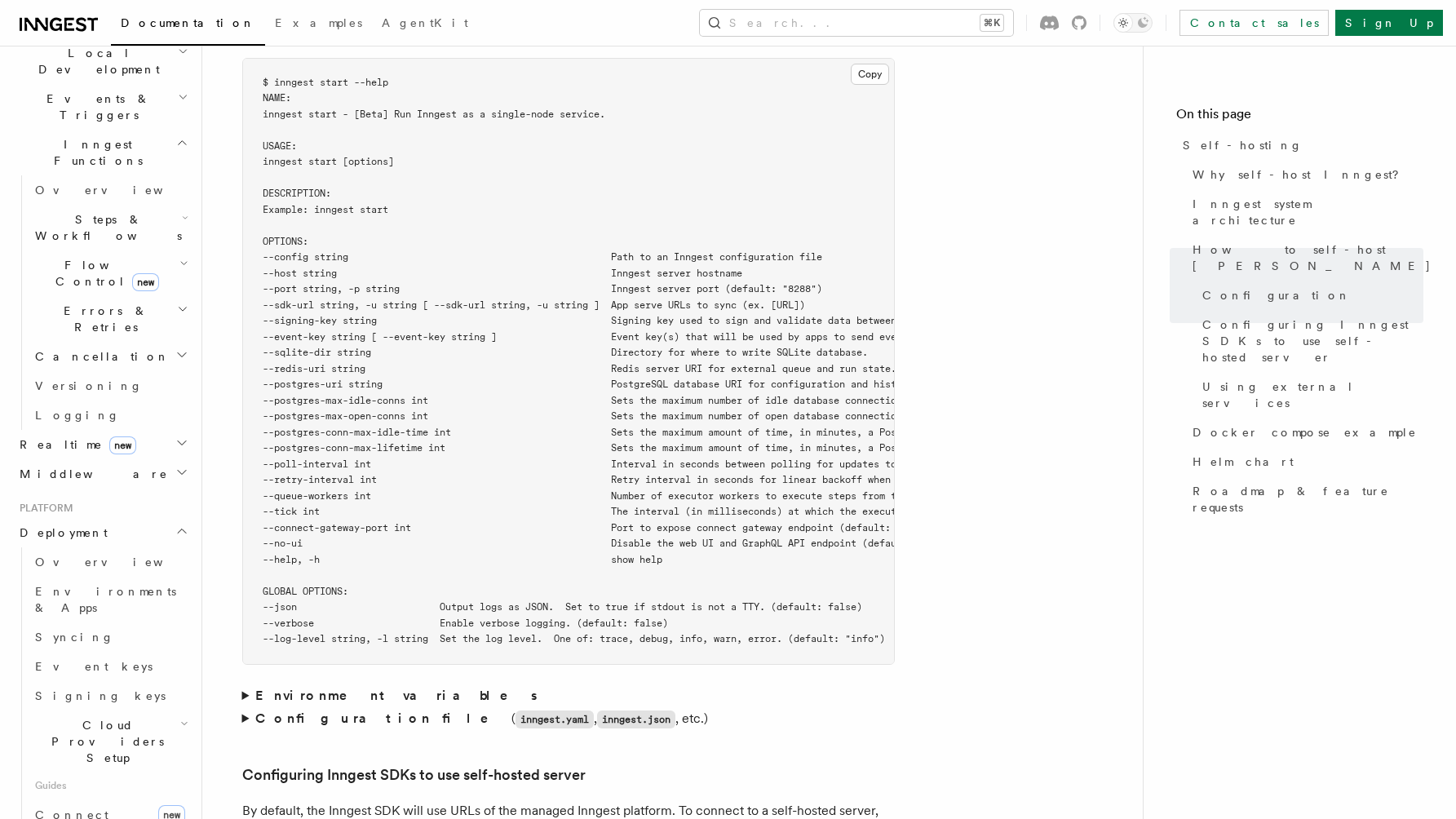
scroll to position [2892, 0]
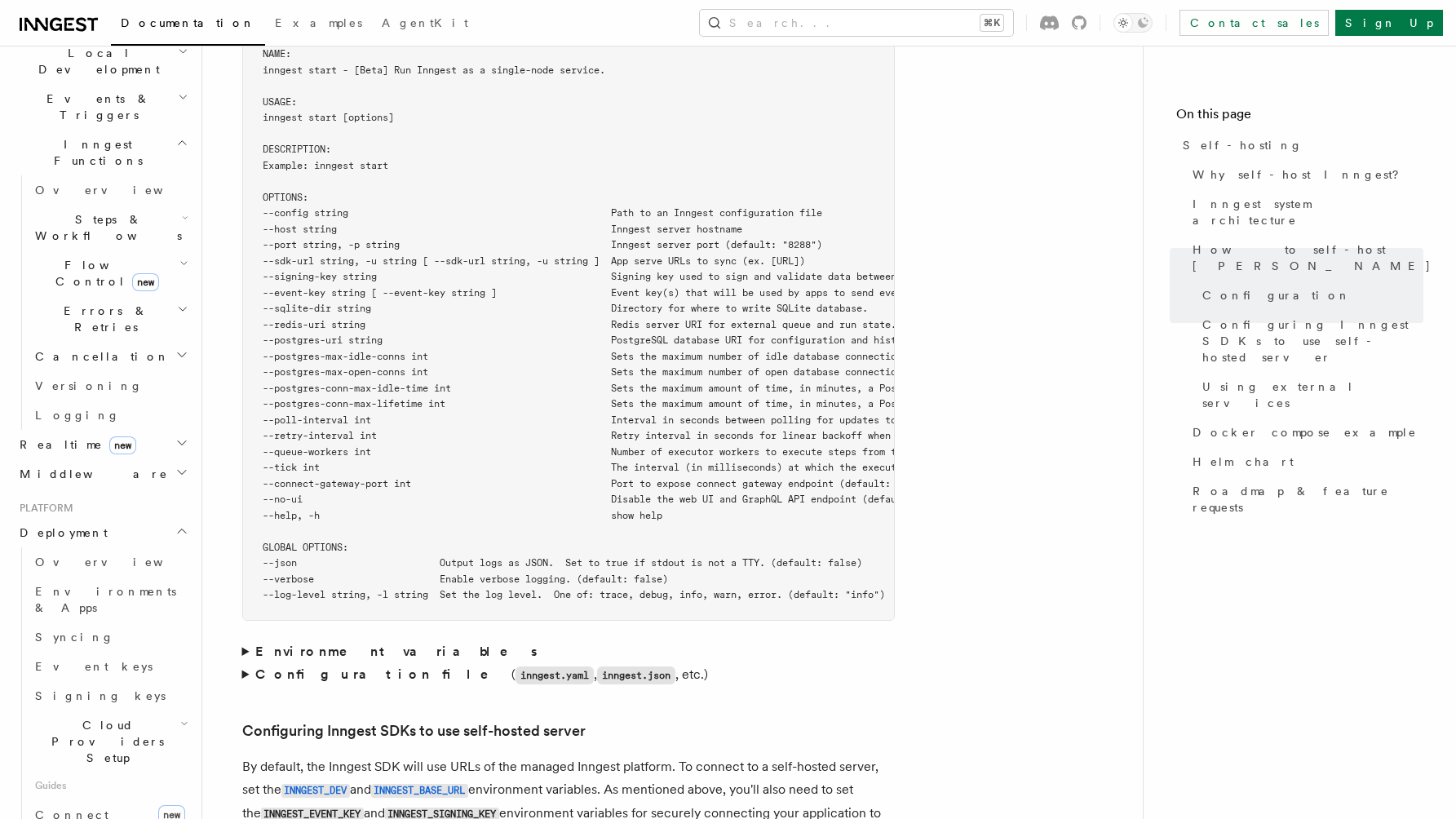
click at [322, 666] on strong "Configuration file" at bounding box center [383, 674] width 256 height 15
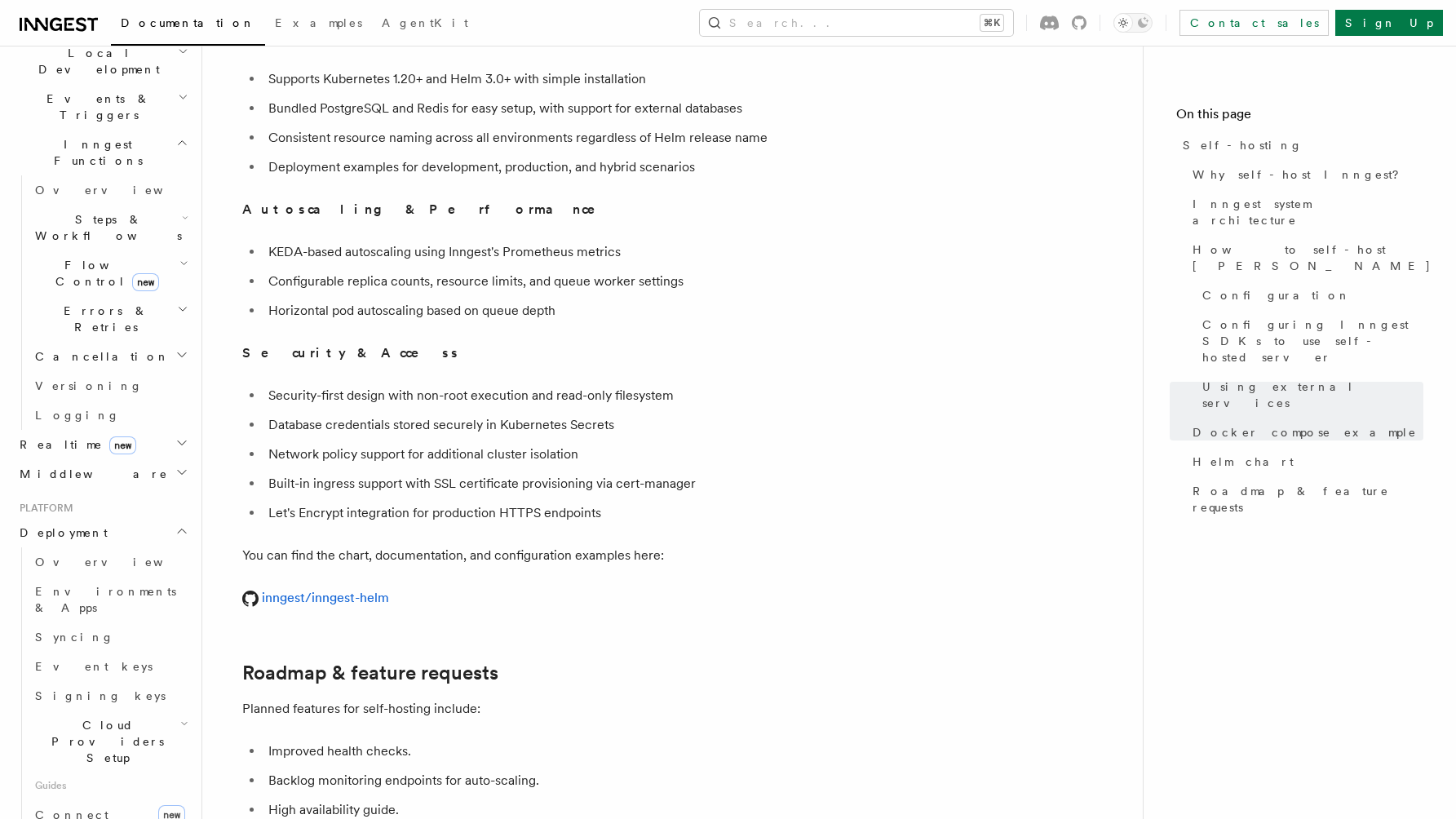
scroll to position [5986, 0]
click at [358, 590] on link "inngest/inngest-helm" at bounding box center [316, 597] width 147 height 15
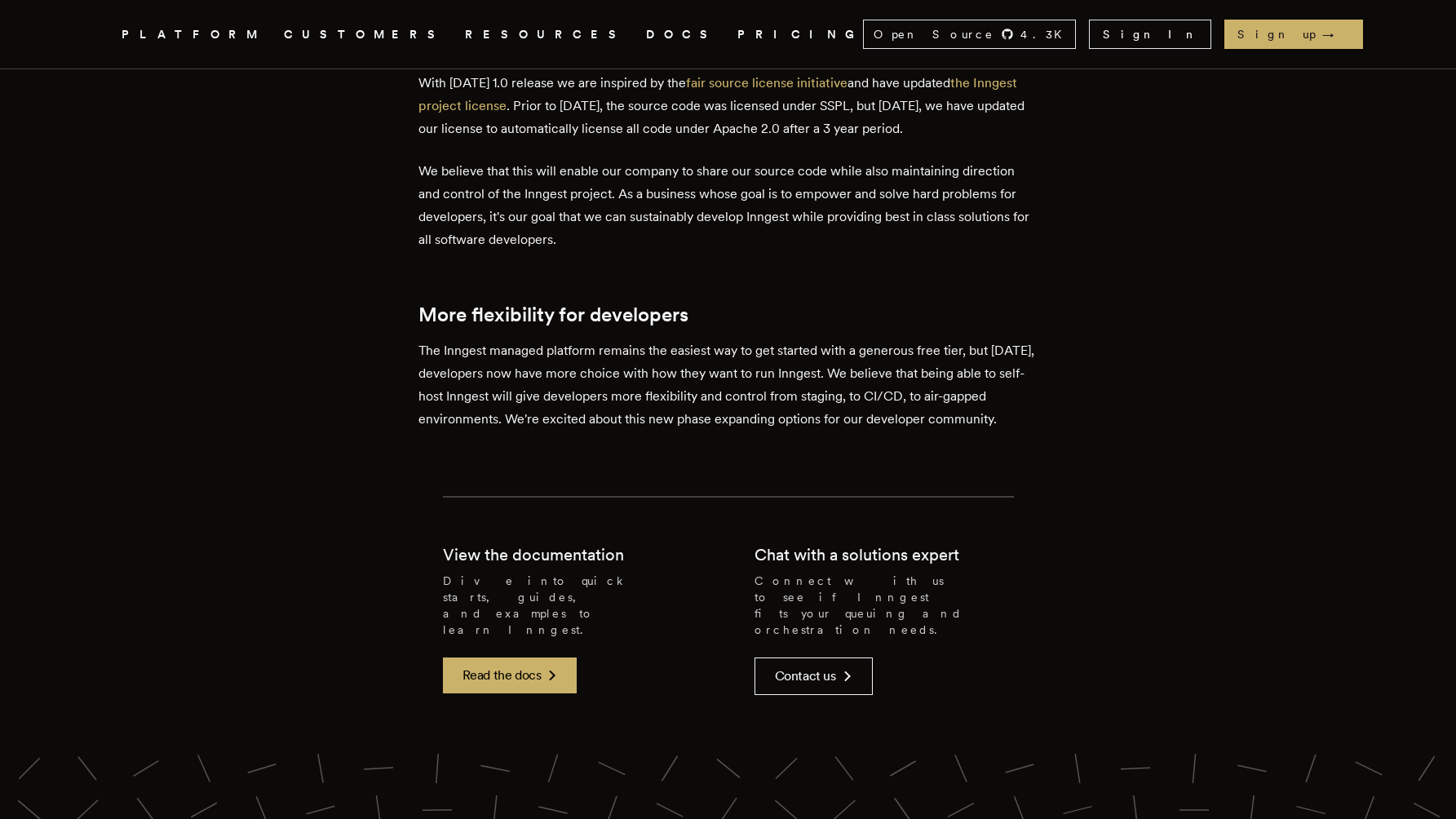
scroll to position [3661, 0]
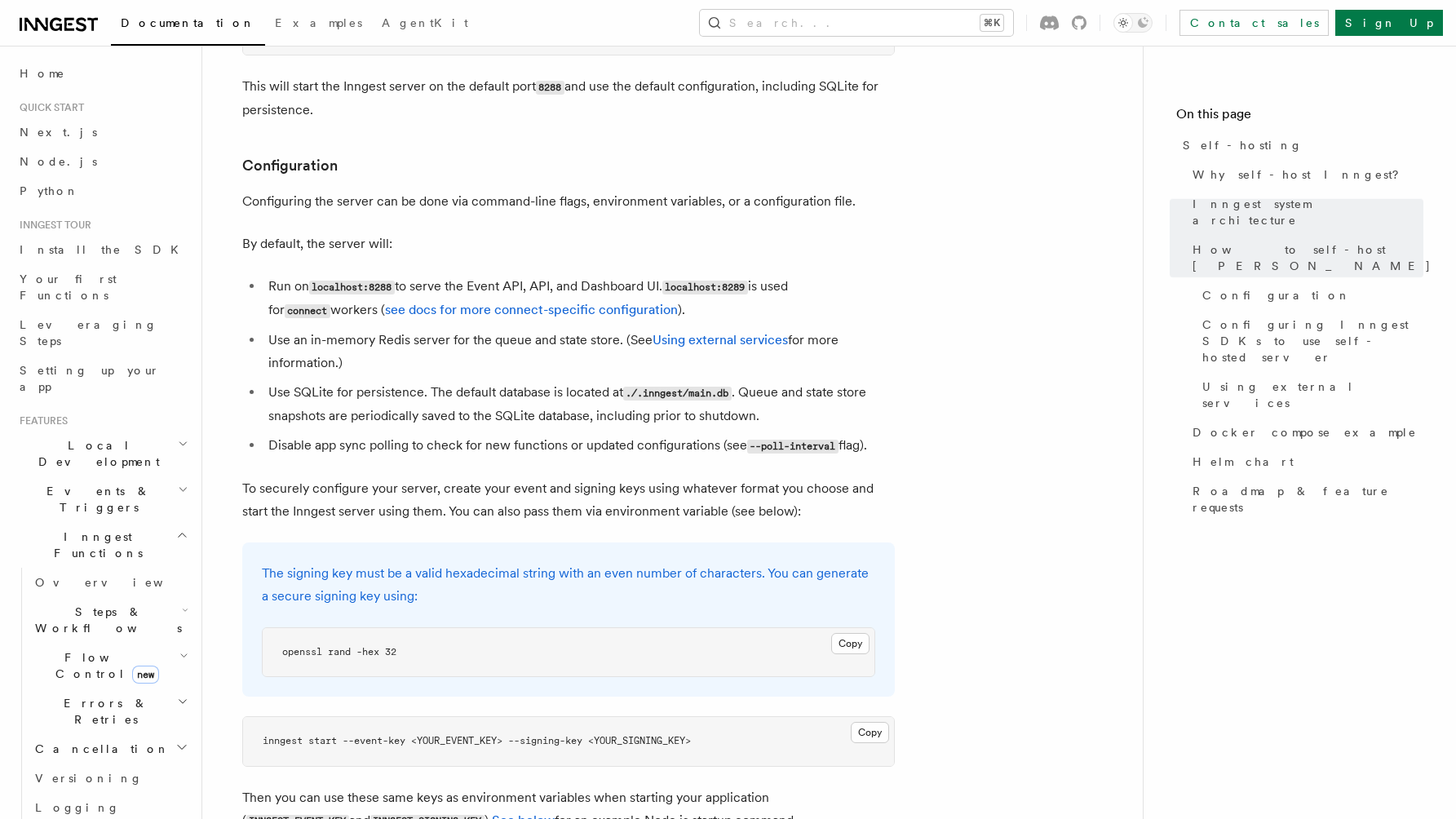
scroll to position [2126, 0]
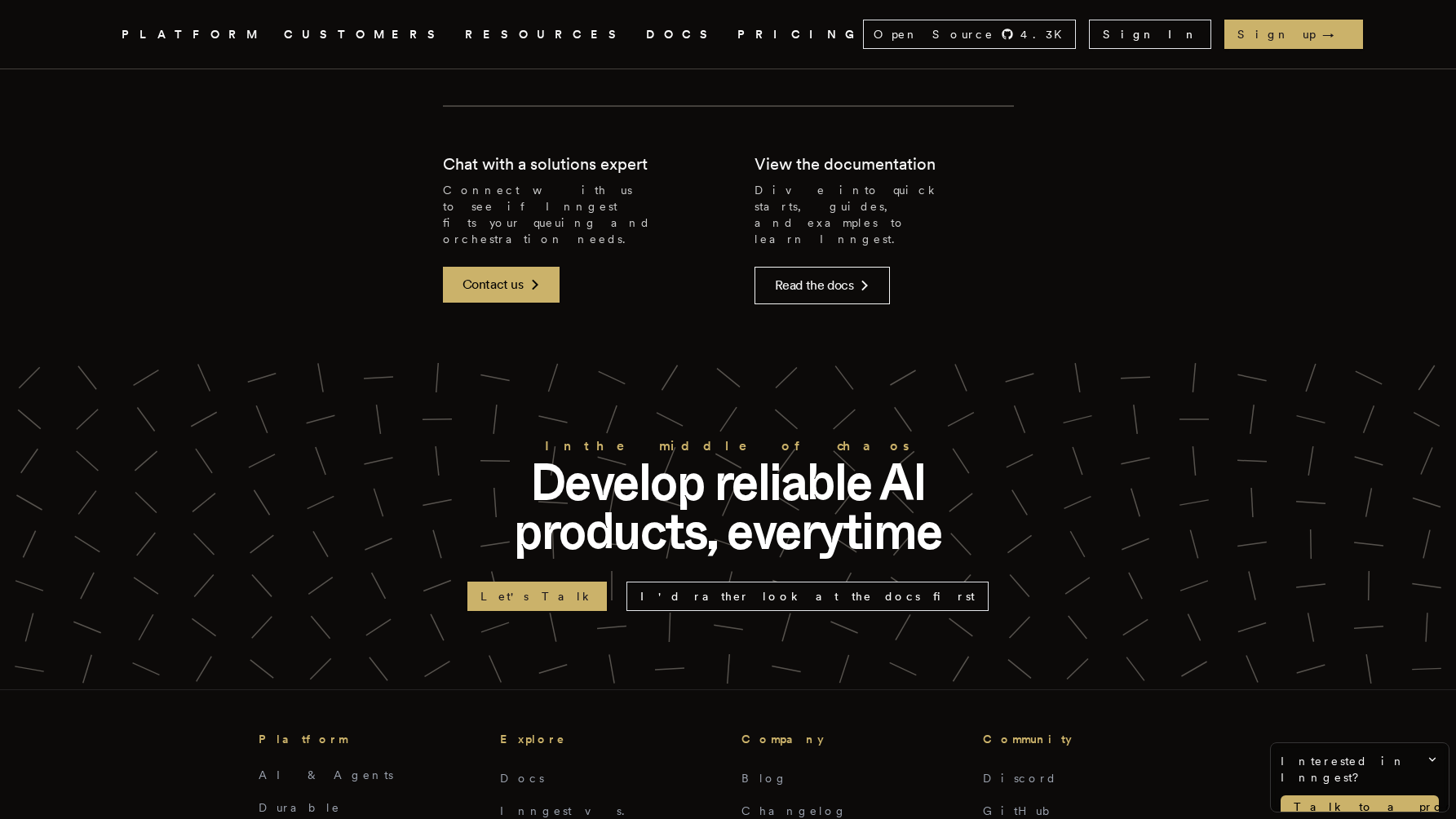
scroll to position [3703, 0]
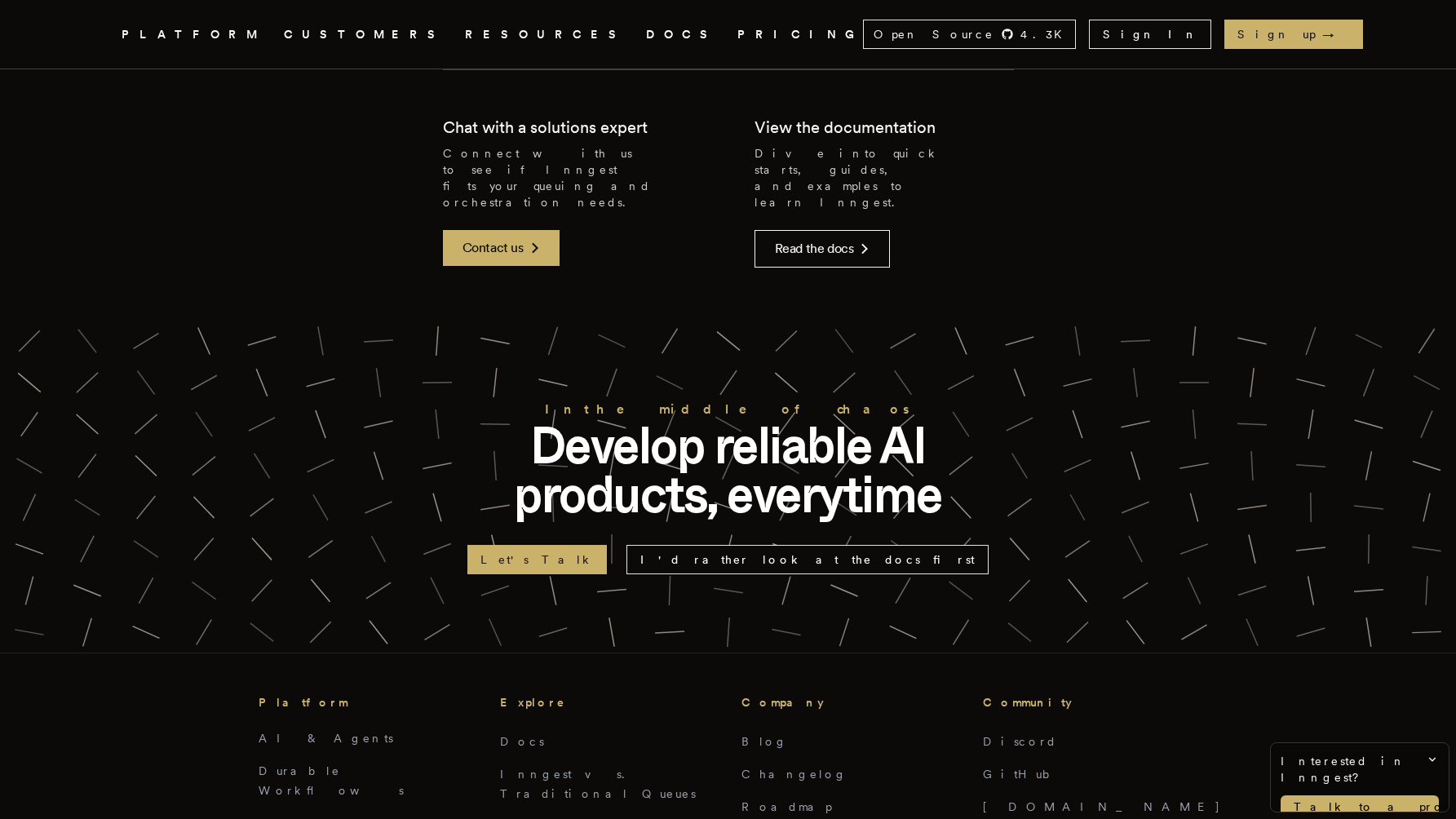
click at [566, 28] on icon "Global" at bounding box center [617, 96] width 102 height 136
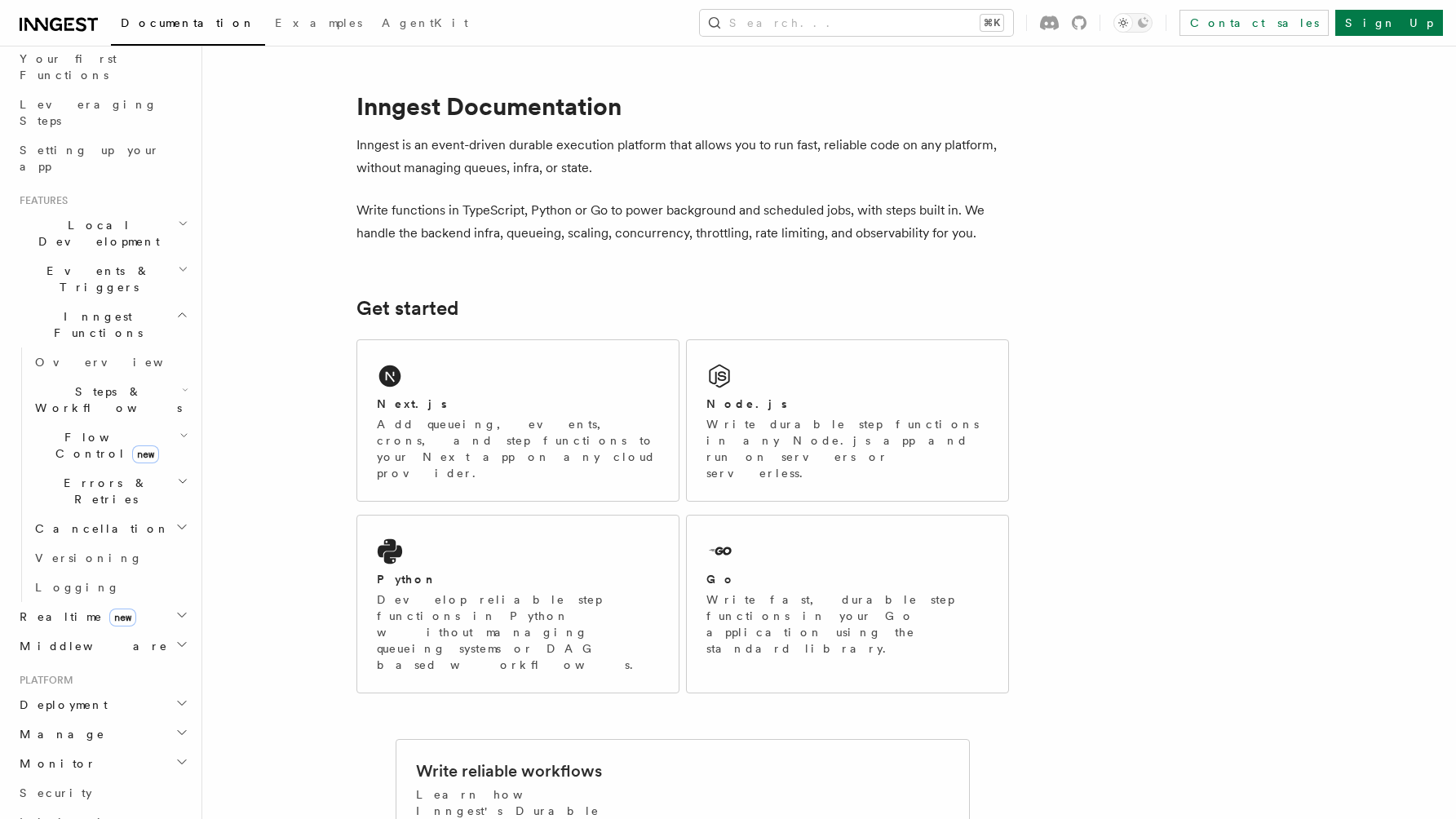
scroll to position [305, 0]
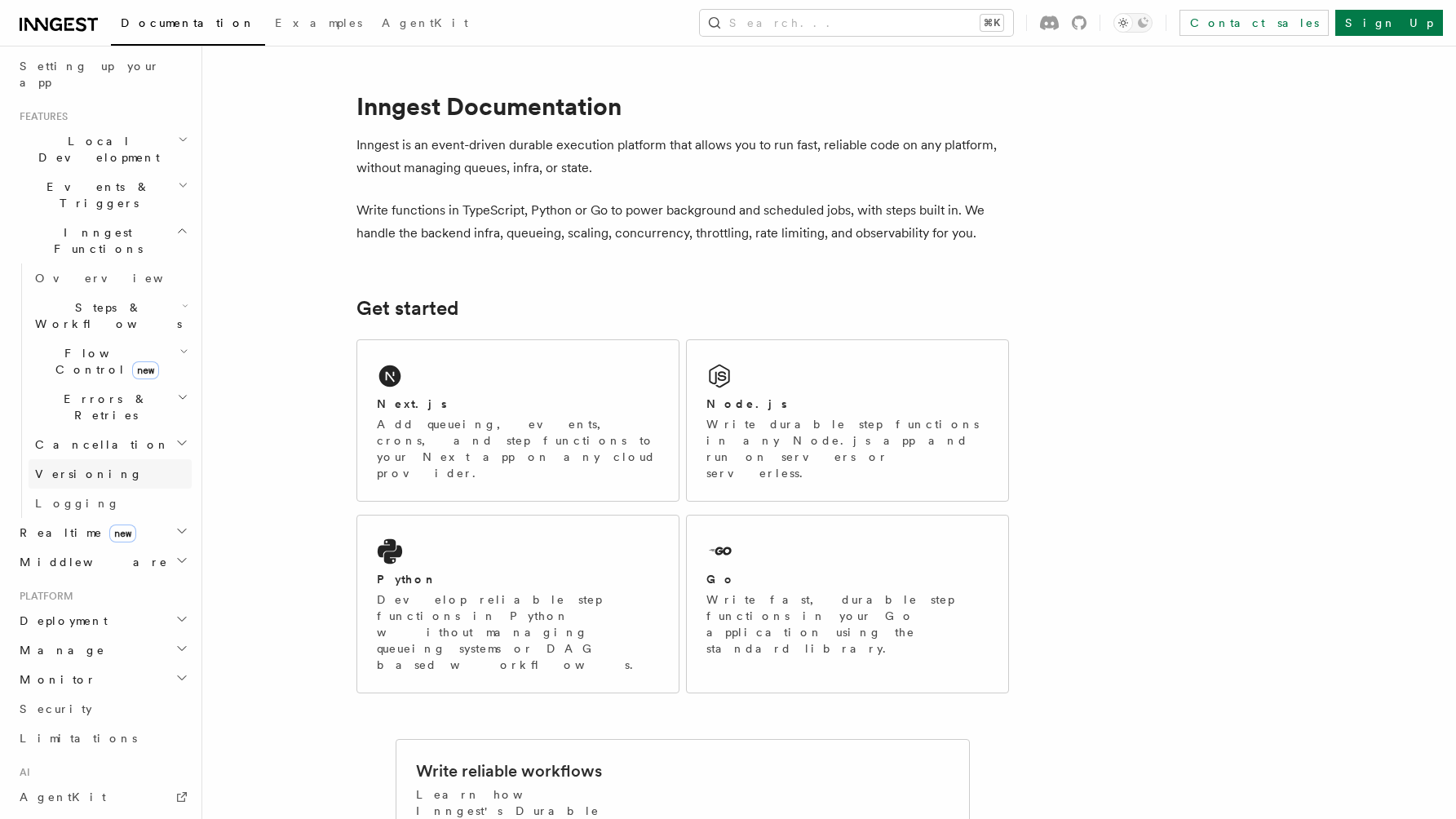
click at [160, 460] on link "Versioning" at bounding box center [109, 474] width 163 height 29
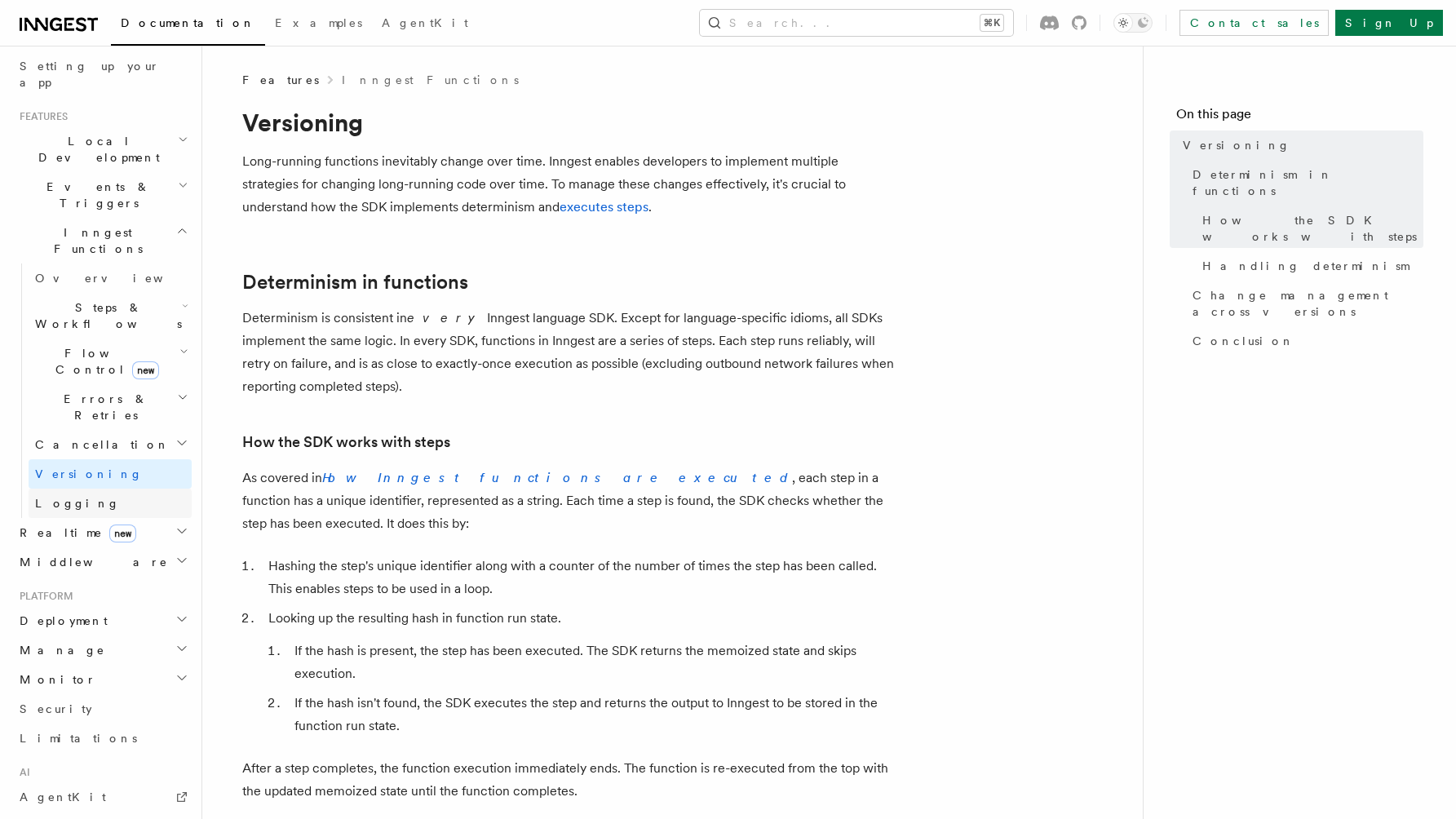
click at [152, 489] on link "Logging" at bounding box center [109, 503] width 163 height 29
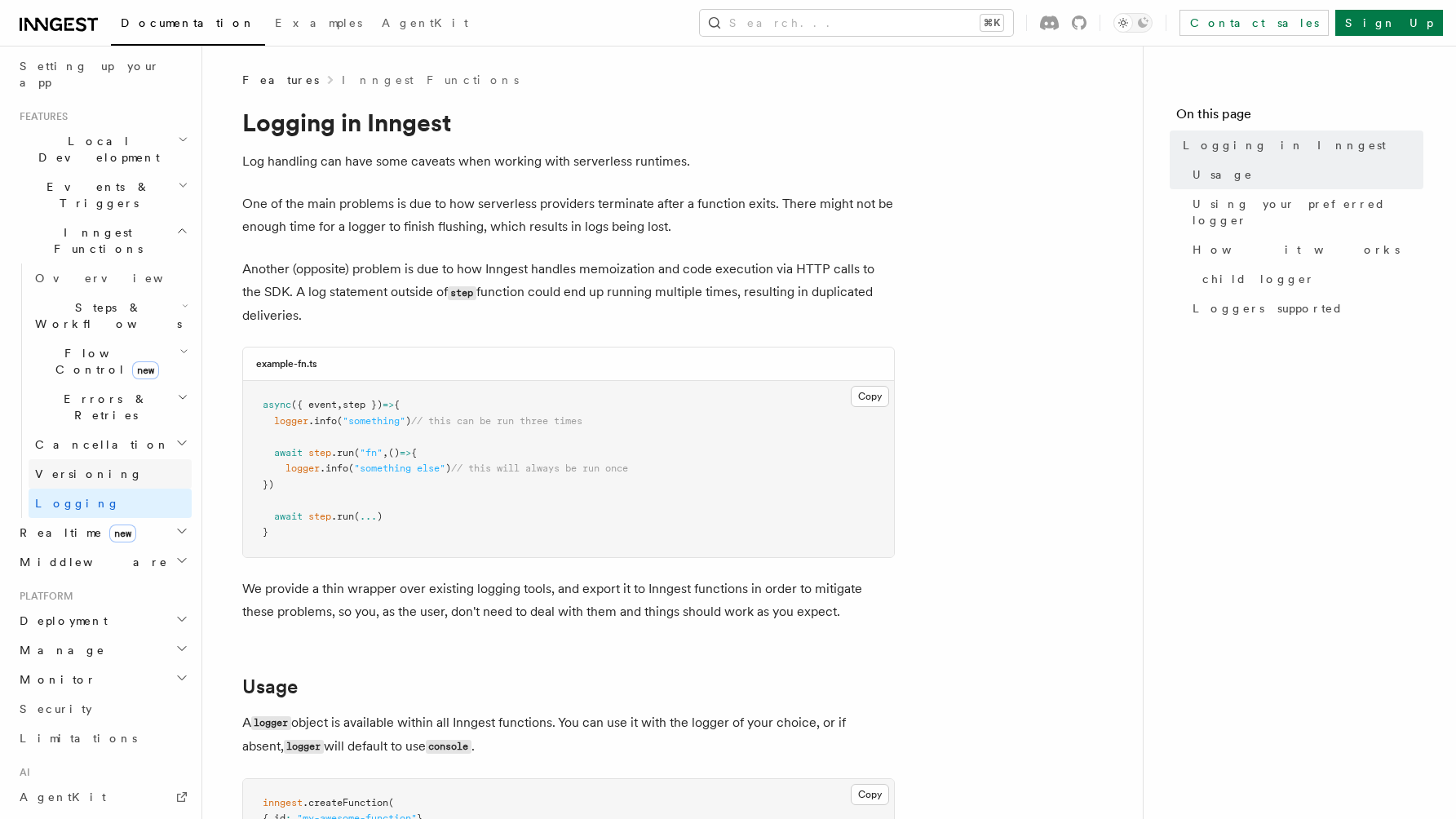
click at [146, 460] on link "Versioning" at bounding box center [109, 474] width 163 height 29
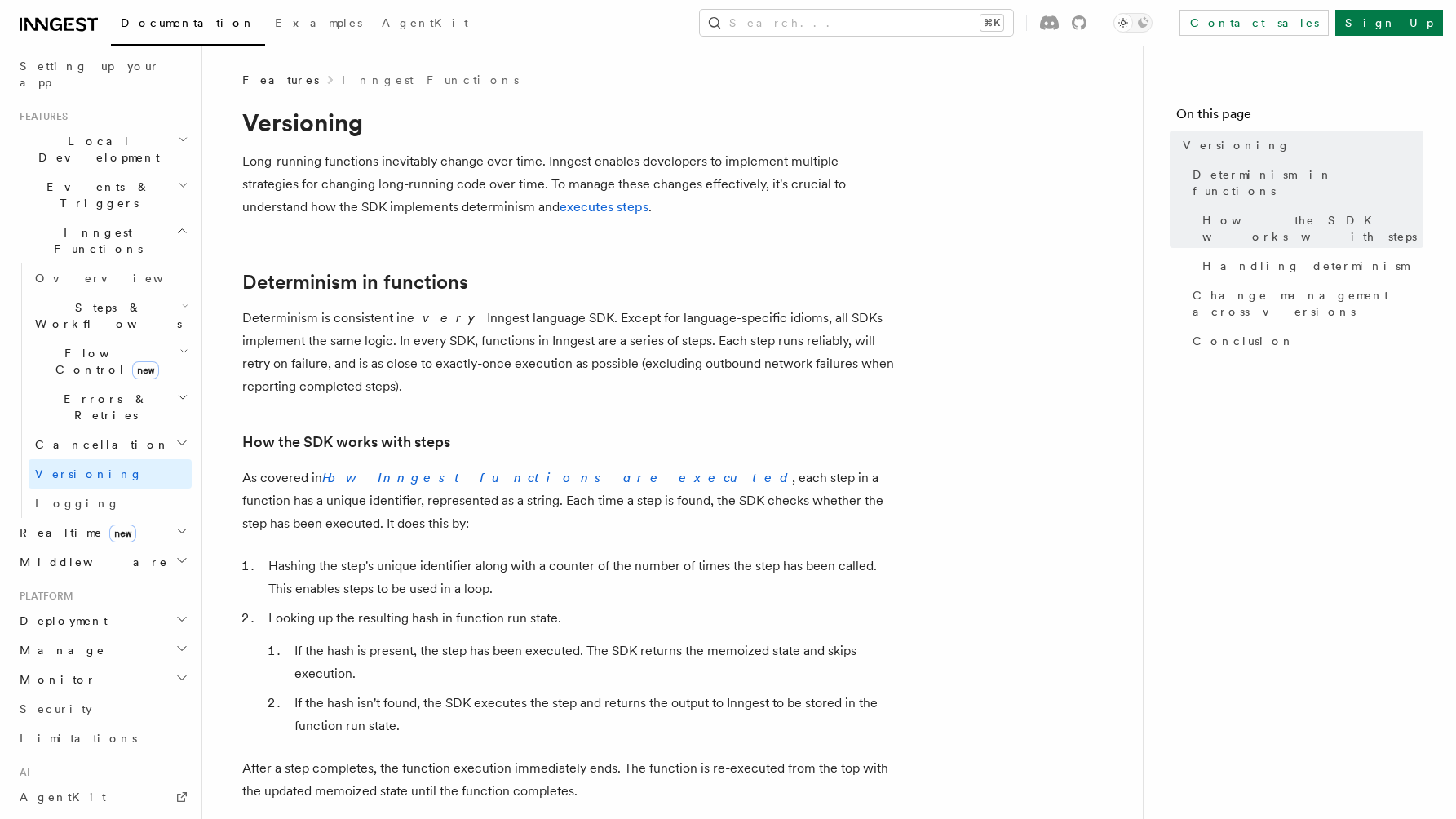
click at [124, 665] on h2 "Monitor" at bounding box center [102, 680] width 178 height 29
click at [114, 703] on span "Observability & metrics" at bounding box center [119, 717] width 168 height 29
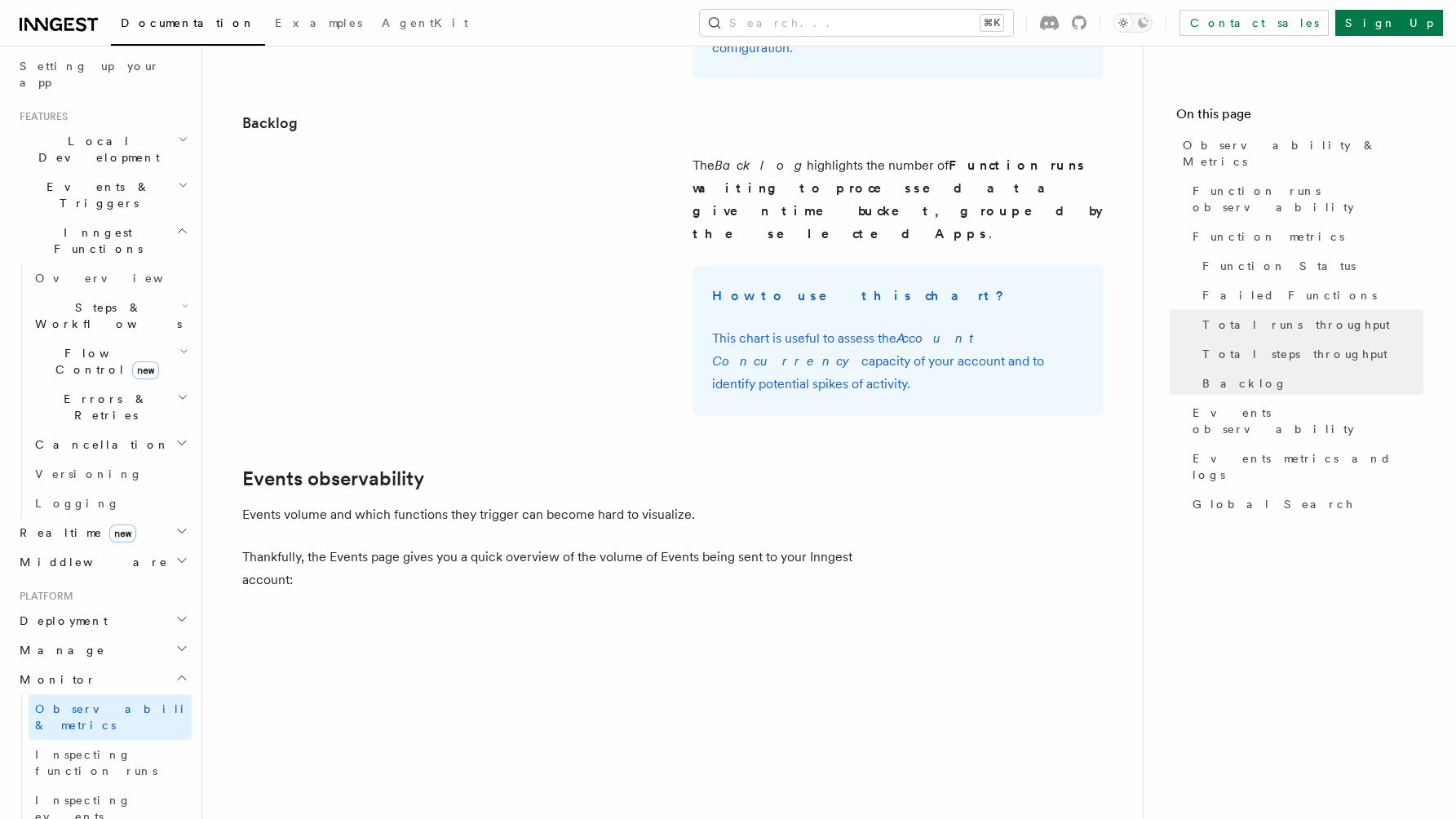
scroll to position [3289, 0]
